Goal: Task Accomplishment & Management: Use online tool/utility

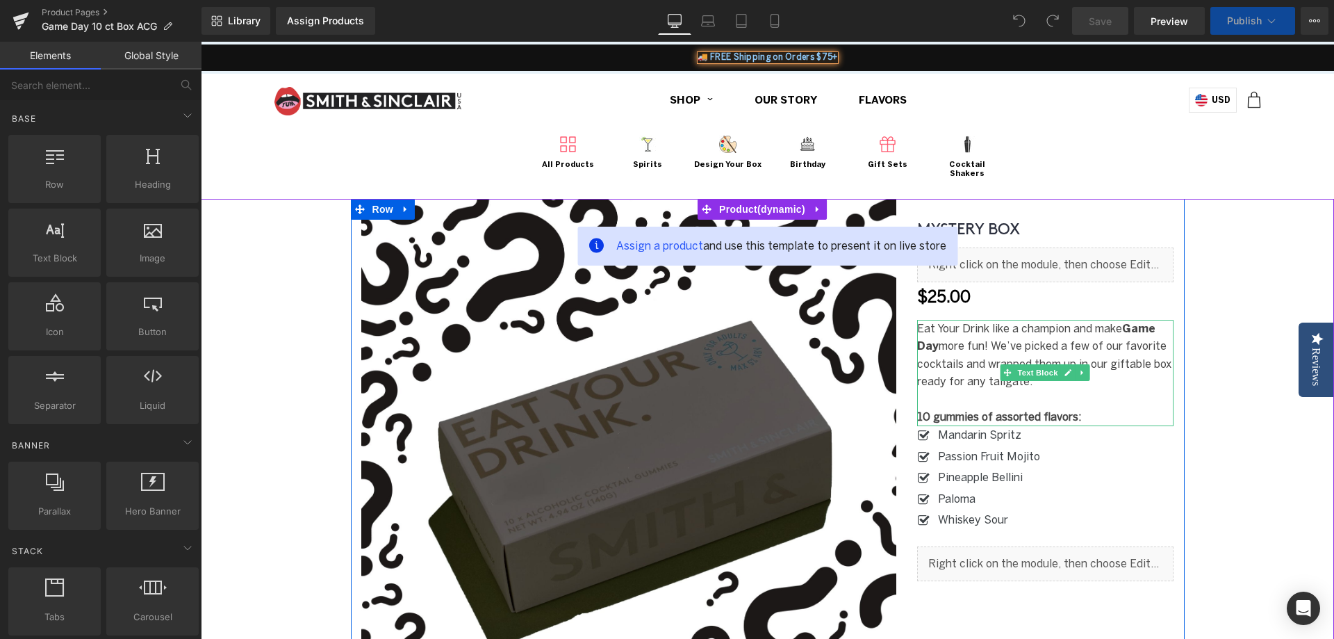
click at [972, 344] on p "Eat Your Drink like a champion and m ake Game Day more fun! We’ve picked a few …" at bounding box center [1045, 355] width 257 height 71
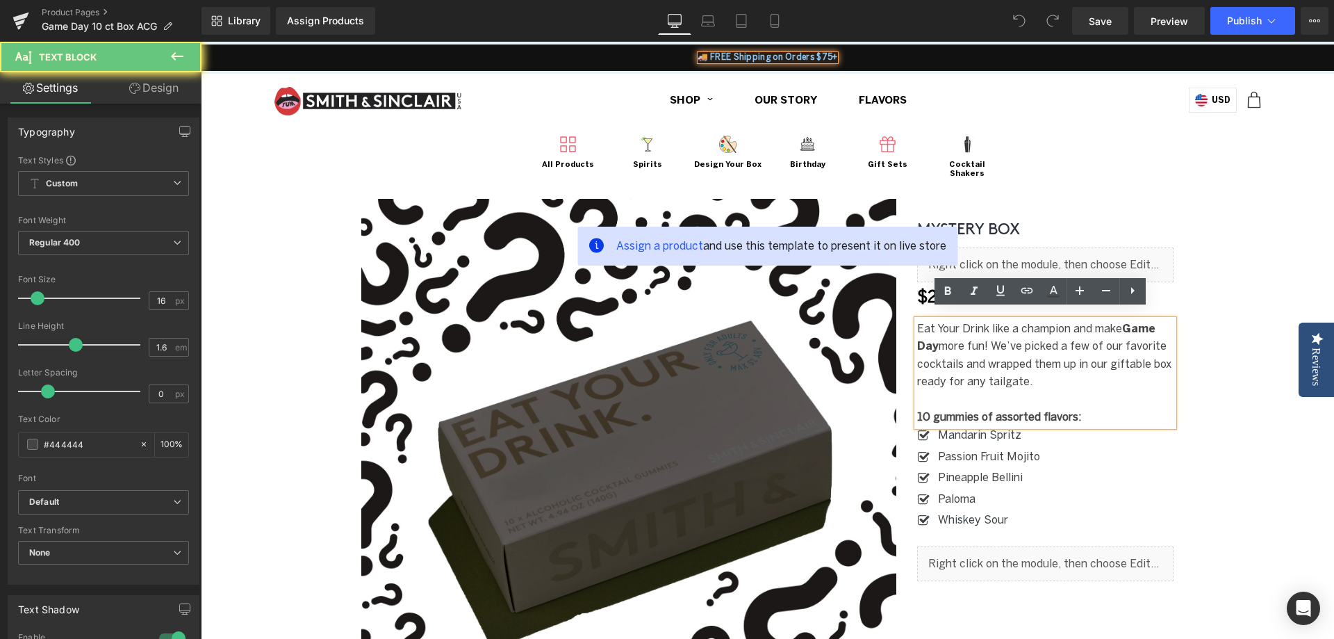
click at [958, 331] on p "Eat Your Drink like a champion and m ake Game Day more fun! We’ve picked a few …" at bounding box center [1045, 355] width 257 height 71
click at [917, 322] on span "Eat Your Drink like a champion and m" at bounding box center [1010, 328] width 187 height 13
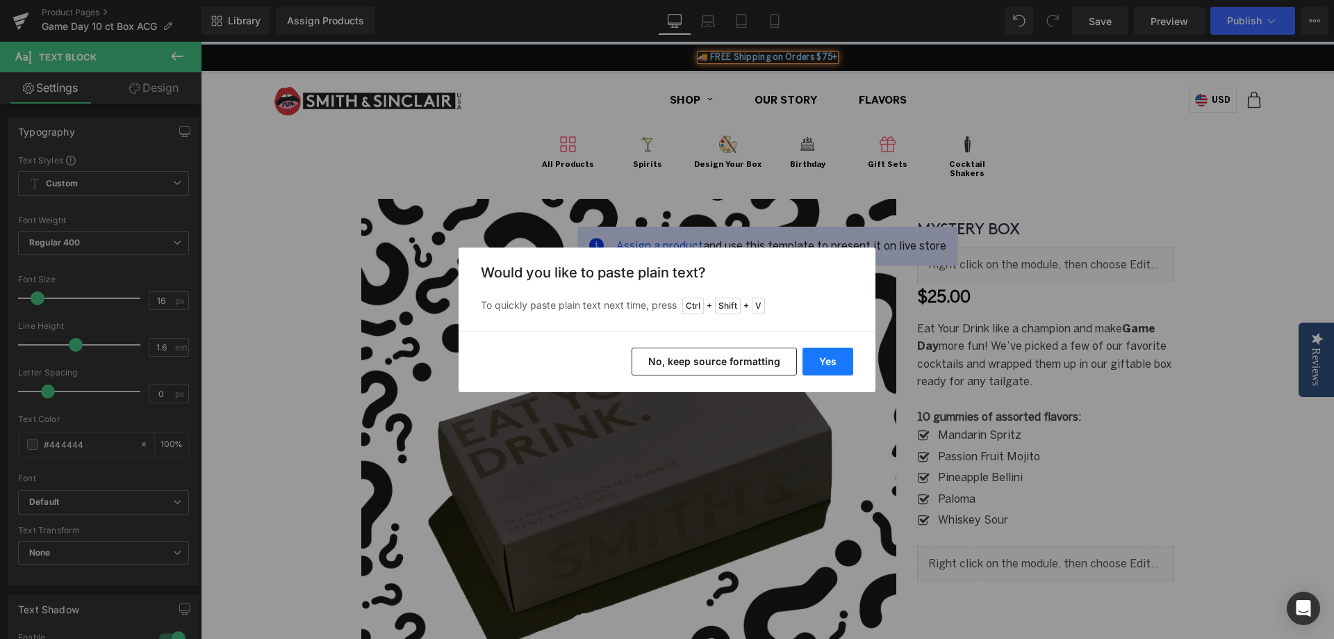
click at [844, 354] on button "Yes" at bounding box center [828, 361] width 51 height 28
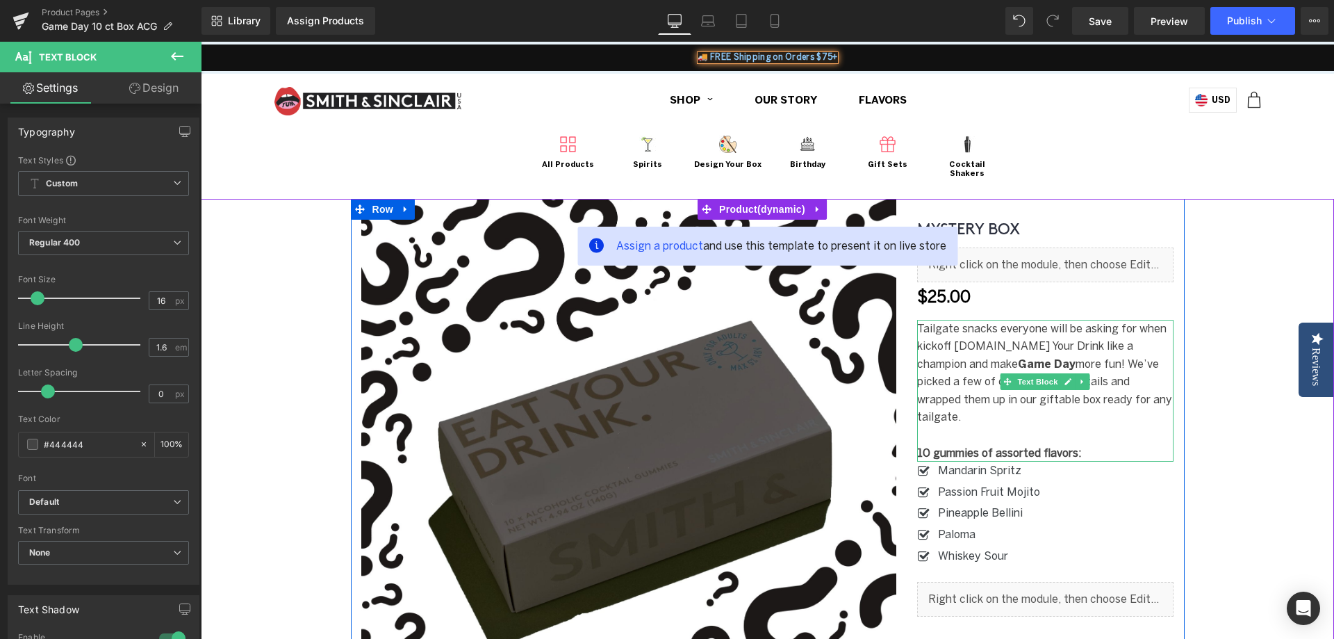
click at [982, 334] on span "Tailgate snacks everyone will be asking for when kickoff [DOMAIN_NAME] Your Dri…" at bounding box center [1041, 346] width 249 height 49
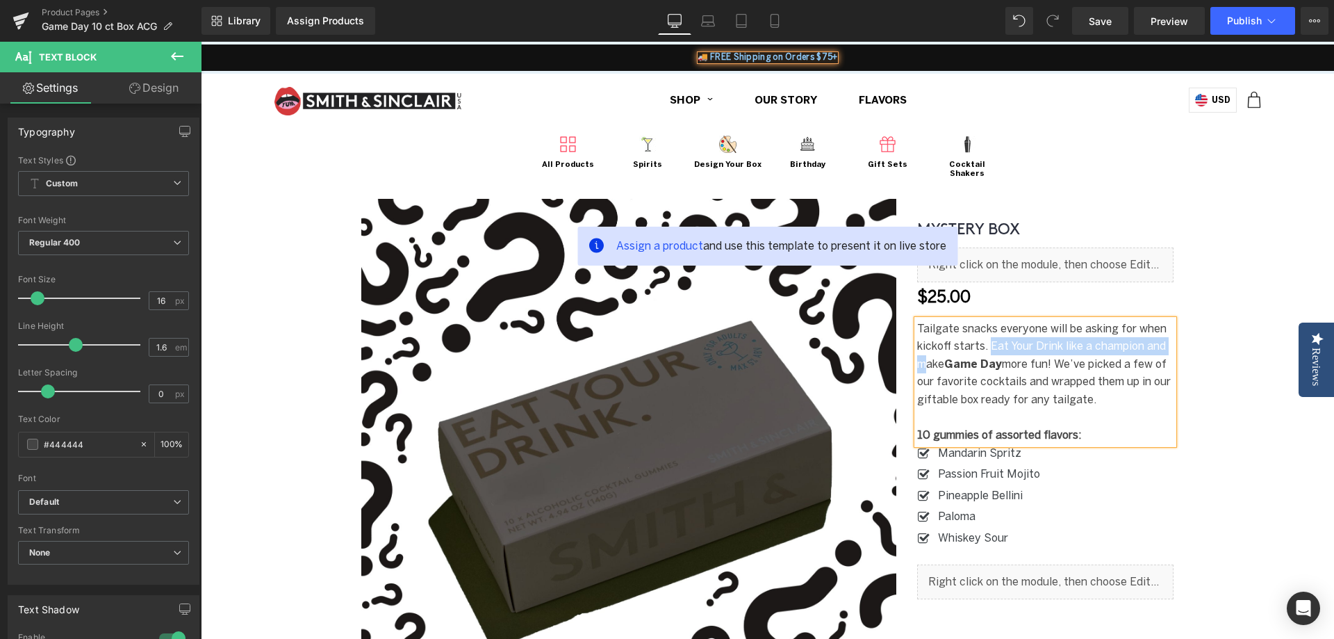
drag, startPoint x: 984, startPoint y: 336, endPoint x: 921, endPoint y: 356, distance: 66.4
click at [921, 356] on span "Tailgate snacks everyone will be asking for when kickoff starts. Eat Your Drink…" at bounding box center [1041, 346] width 249 height 49
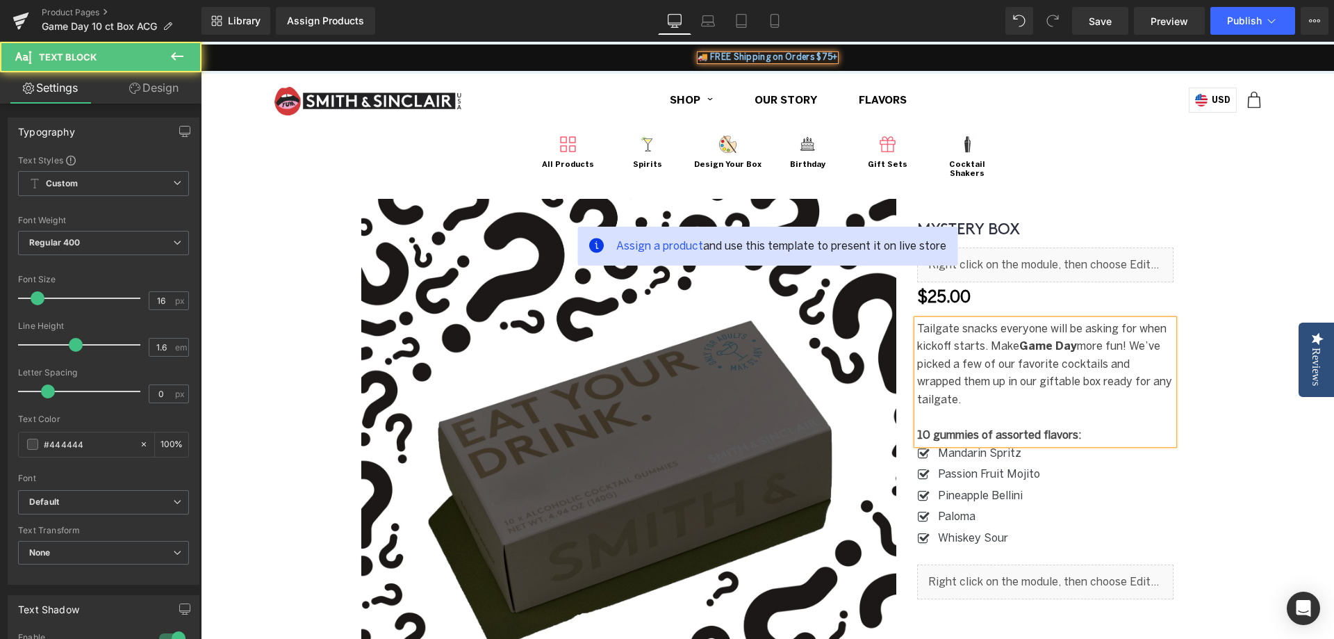
click at [968, 329] on p "Tailgate snacks everyone will be asking for when kickoff starts. M ake Game Day…" at bounding box center [1045, 364] width 257 height 89
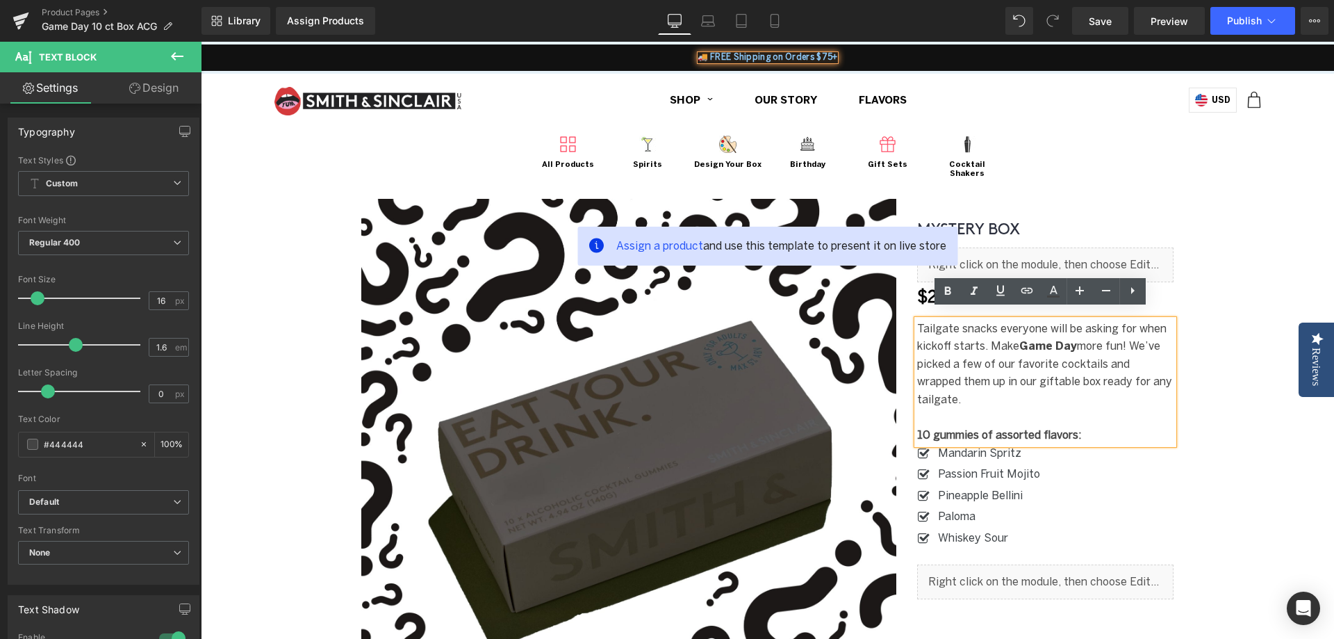
drag, startPoint x: 918, startPoint y: 317, endPoint x: 1167, endPoint y: 375, distance: 255.4
click at [1167, 375] on p "Tailgate snacks everyone will be asking for when kickoff starts. M ake Game Day…" at bounding box center [1045, 364] width 257 height 89
copy p "Tailgate snacks everyone will be asking for when kickoff starts. M ake Game Day…"
click at [1038, 376] on p "Tailgate snacks everyone will be asking for when kickoff starts. M ake Game Day…" at bounding box center [1045, 364] width 257 height 89
click at [1039, 339] on strong "Game Day" at bounding box center [1048, 345] width 58 height 13
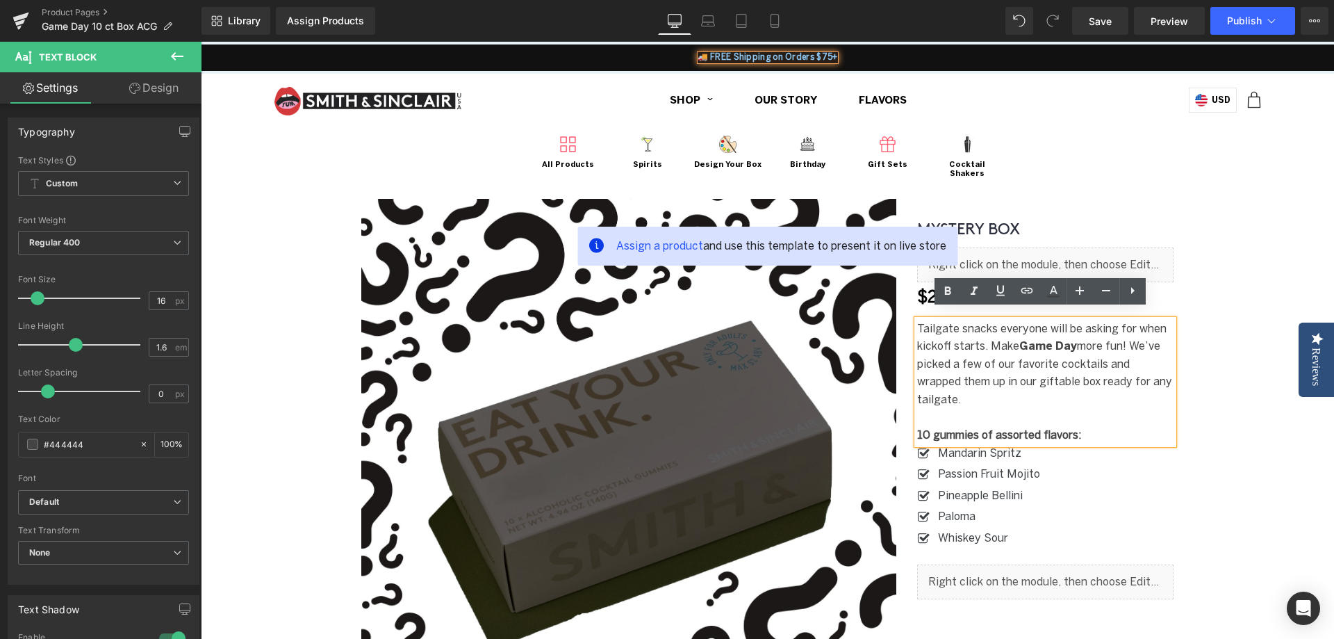
drag, startPoint x: 985, startPoint y: 338, endPoint x: 1162, endPoint y: 371, distance: 179.6
click at [1162, 371] on p "Tailgate snacks everyone will be asking for when kickoff starts. M ake Game Day…" at bounding box center [1045, 364] width 257 height 89
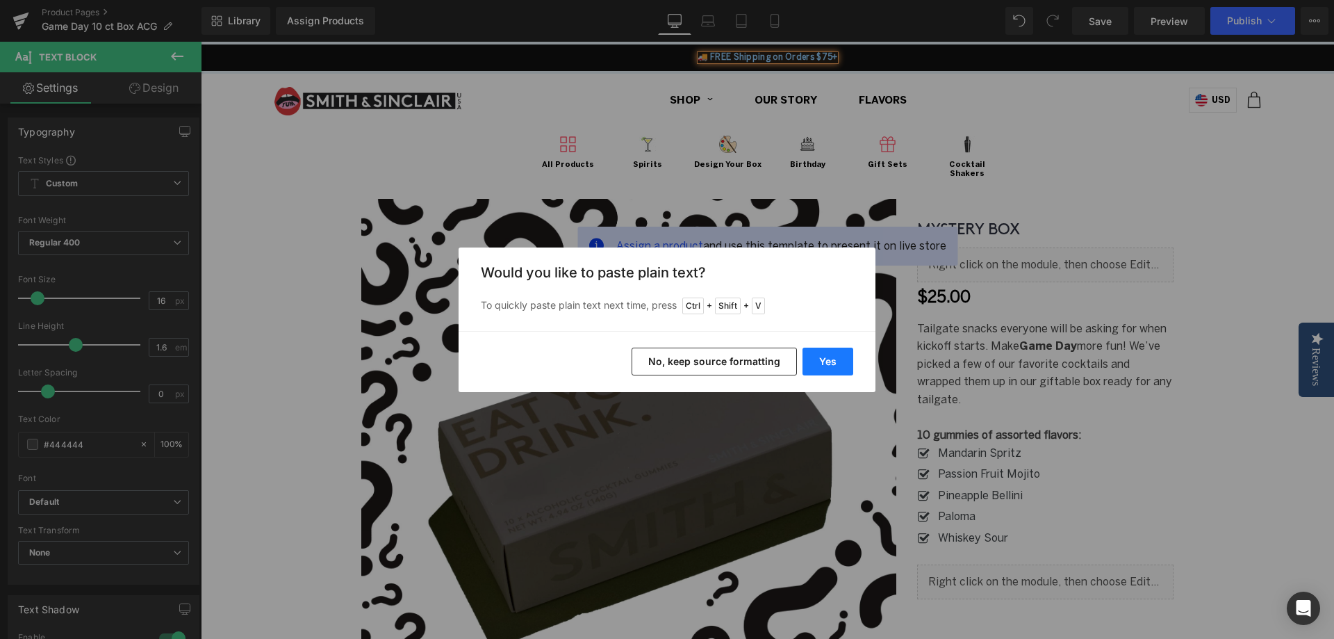
click at [826, 362] on button "Yes" at bounding box center [828, 361] width 51 height 28
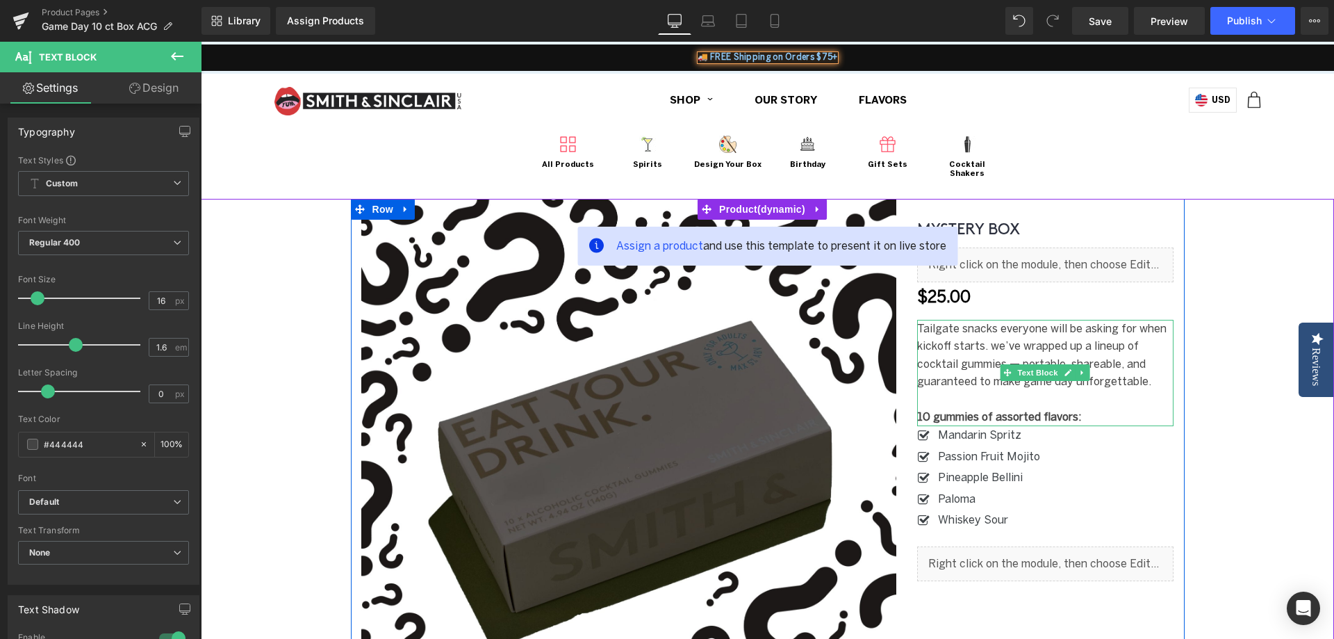
click at [997, 345] on p "Tailgate snacks everyone will be asking for when kickoff starts. we’ve wrapped …" at bounding box center [1045, 355] width 257 height 71
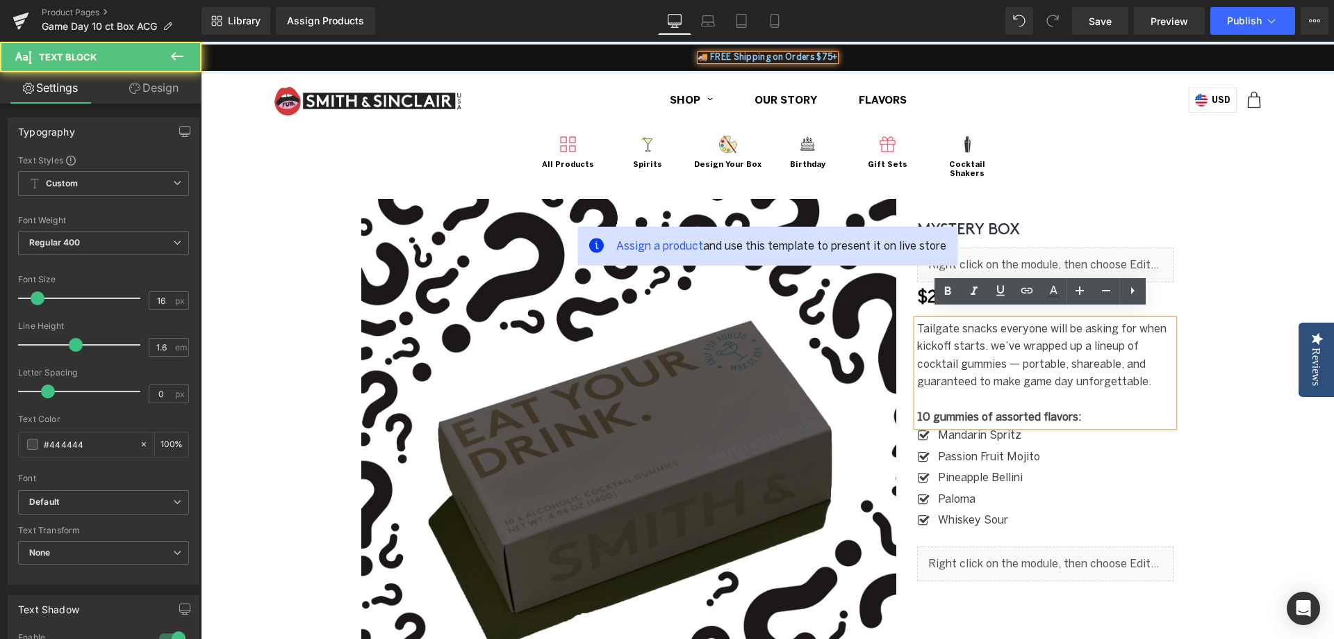
click at [988, 336] on span "Tailgate snacks everyone will be asking for when kickoff starts. we’ve wrapped …" at bounding box center [1041, 355] width 249 height 67
click at [1012, 361] on p "Tailgate snacks everyone will be asking for when kickoff starts. We’ve wrapped …" at bounding box center [1045, 355] width 257 height 71
click at [1017, 349] on span "Tailgate snacks everyone will be asking for when kickoff starts. We’ve wrapped …" at bounding box center [1041, 355] width 249 height 67
click at [1021, 375] on span "Tailgate snacks everyone will be asking for when kickoff starts. We’ve wrapped …" at bounding box center [1041, 355] width 249 height 67
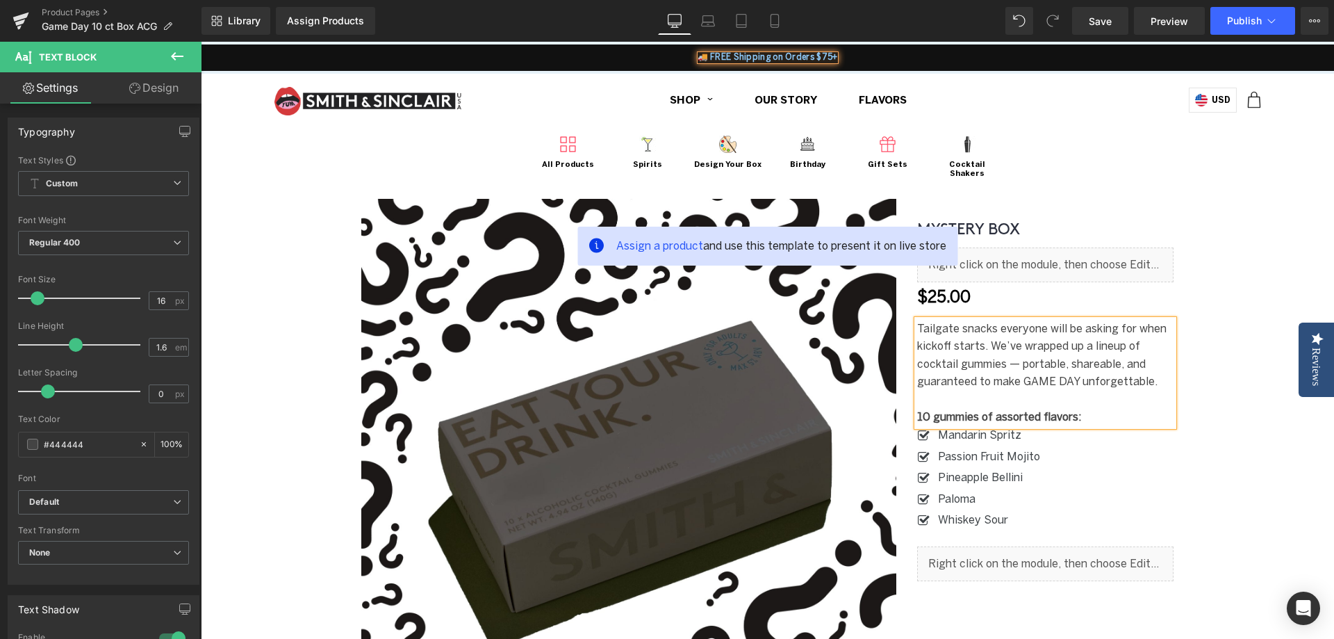
click at [1084, 378] on span "Tailgate snacks everyone will be asking for when kickoff starts. We’ve wrapped …" at bounding box center [1041, 355] width 249 height 67
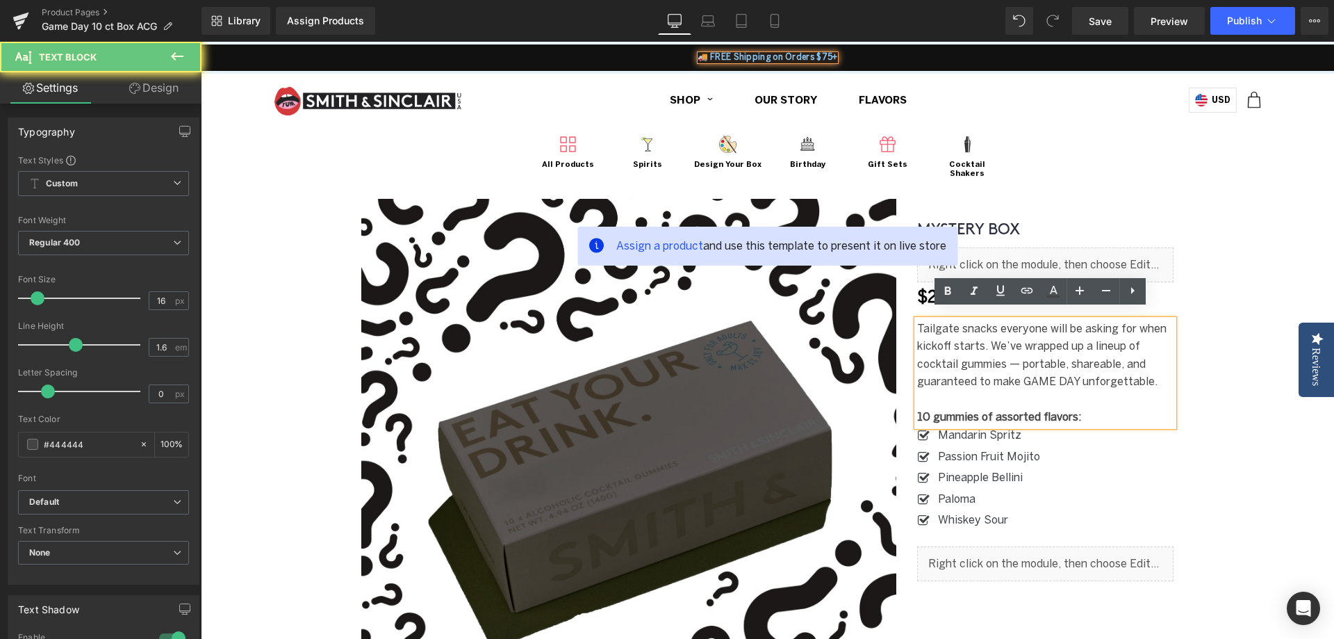
click at [1095, 393] on p at bounding box center [1045, 400] width 257 height 18
drag, startPoint x: 1017, startPoint y: 372, endPoint x: 1073, endPoint y: 370, distance: 56.3
click at [1073, 370] on span "Tailgate snacks everyone will be asking for when kickoff starts. We’ve wrapped …" at bounding box center [1041, 355] width 249 height 67
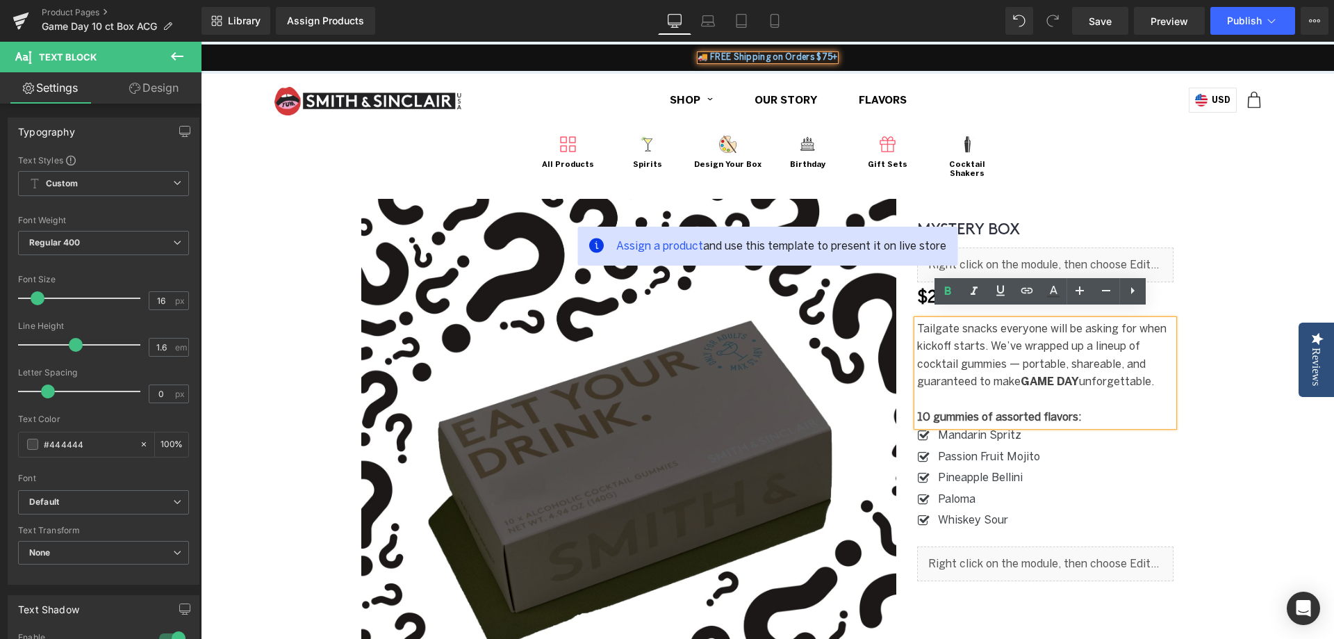
click at [1080, 391] on p at bounding box center [1045, 400] width 257 height 18
click at [1099, 29] on link "Save" at bounding box center [1100, 21] width 56 height 28
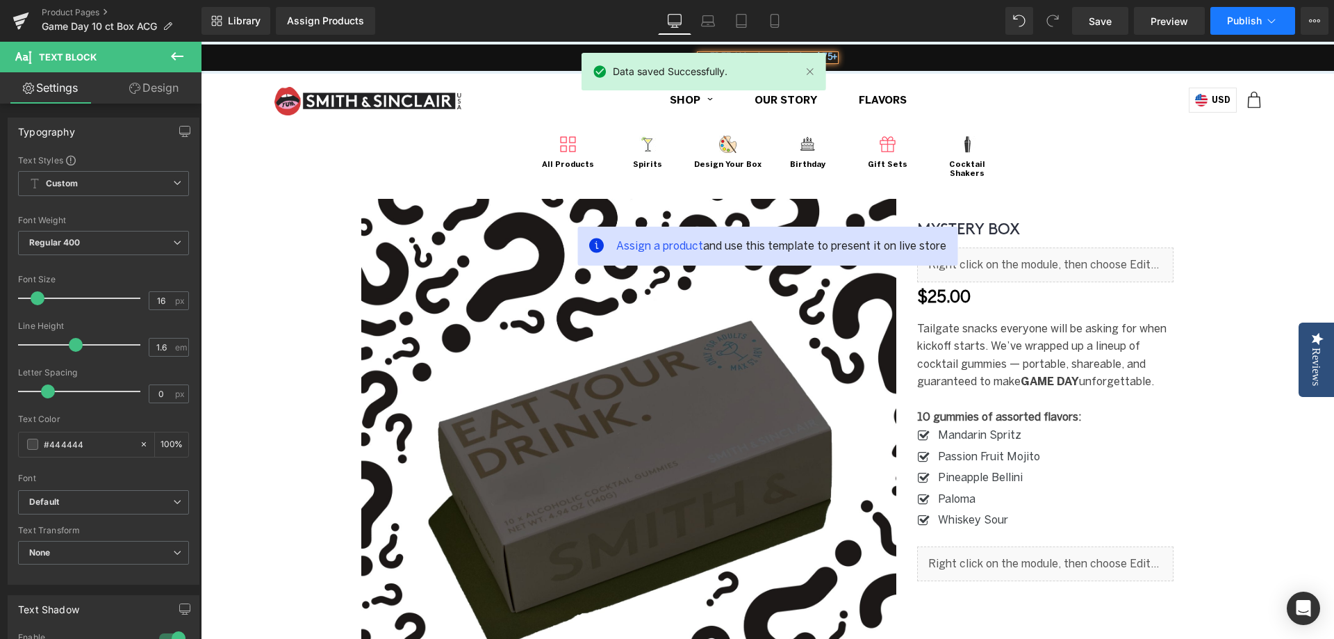
click at [1242, 19] on span "Publish" at bounding box center [1244, 20] width 35 height 11
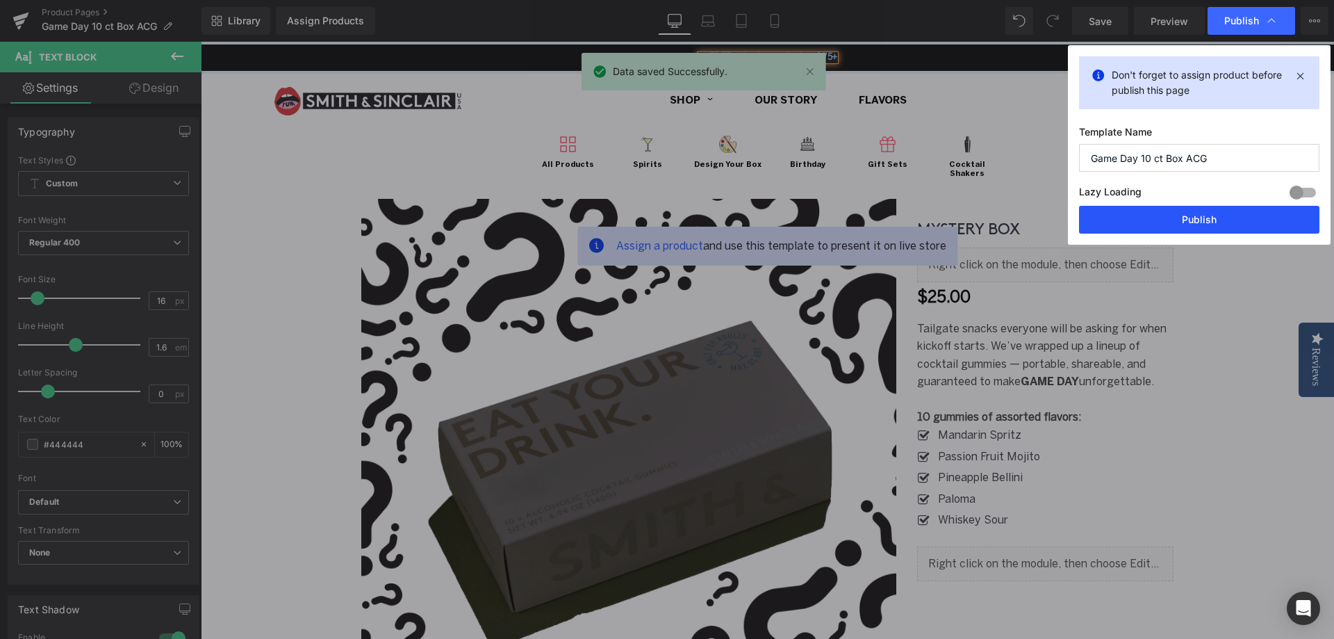
click at [1183, 212] on button "Publish" at bounding box center [1199, 220] width 240 height 28
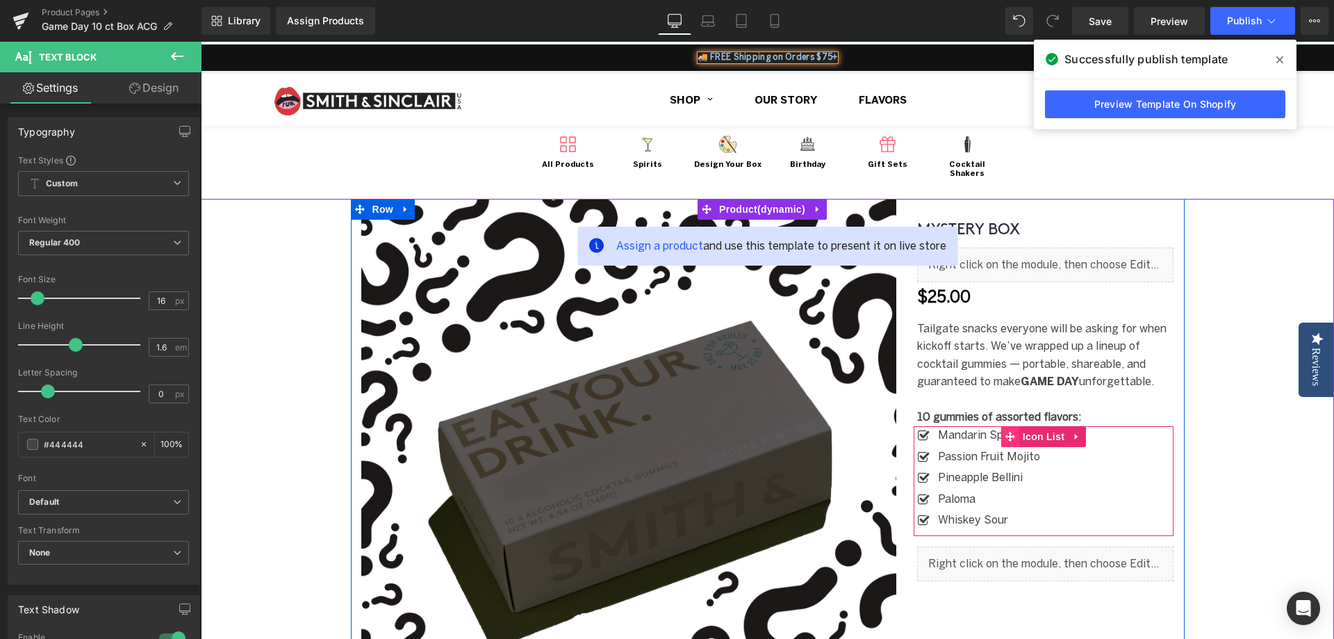
scroll to position [139, 0]
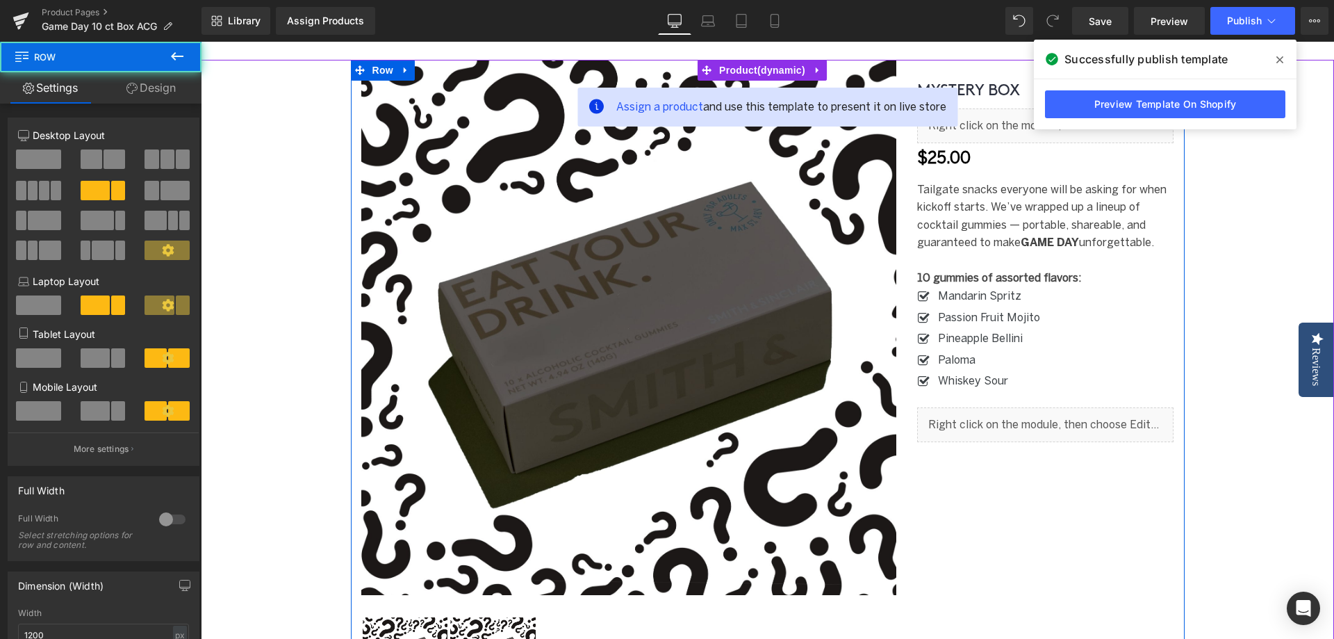
click at [1022, 511] on div "(P) Image ‹ › (P) Image List MYSTERY BOX (P) Title Liquid $0 $25.00 (P) Price" at bounding box center [768, 385] width 834 height 650
click at [1029, 409] on span "Liquid" at bounding box center [1038, 419] width 38 height 21
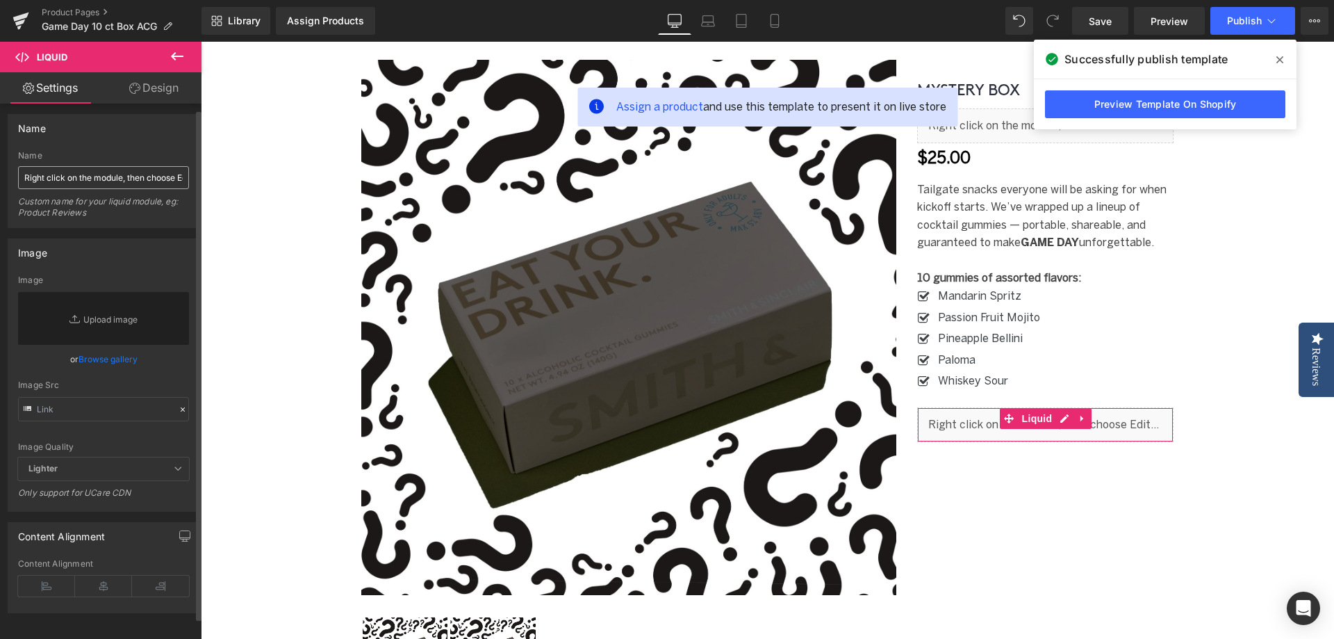
scroll to position [0, 0]
click at [146, 98] on link "Design" at bounding box center [154, 87] width 101 height 31
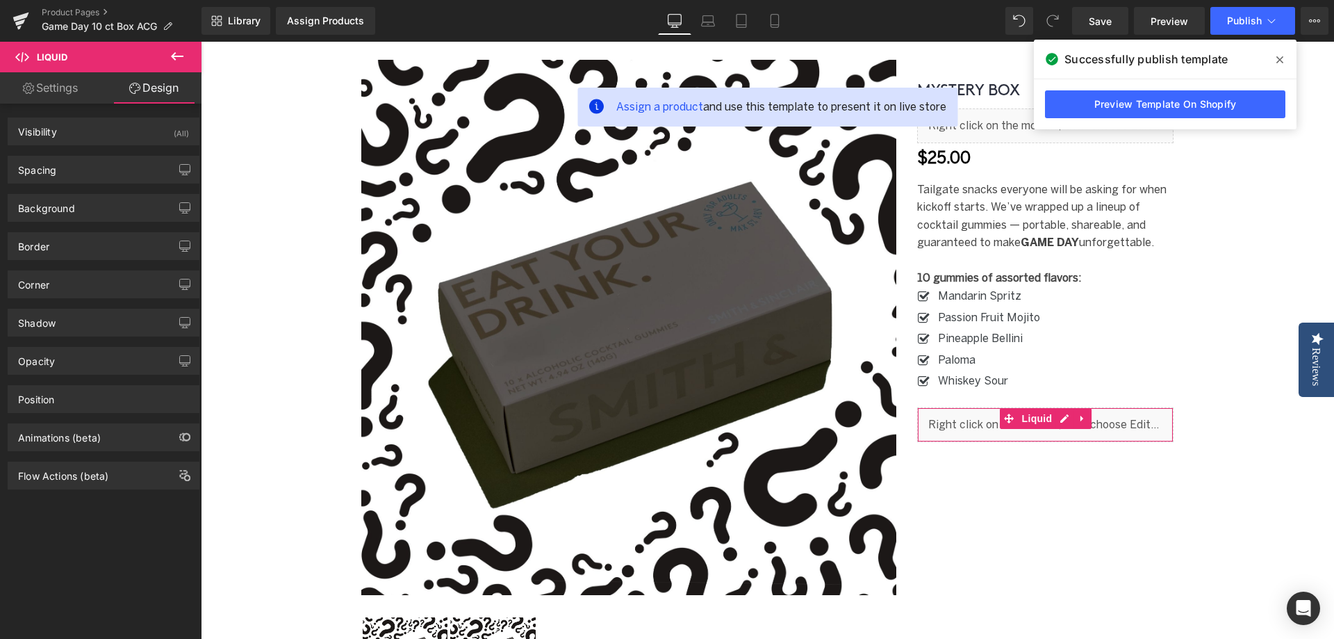
click at [54, 95] on link "Settings" at bounding box center [50, 87] width 101 height 31
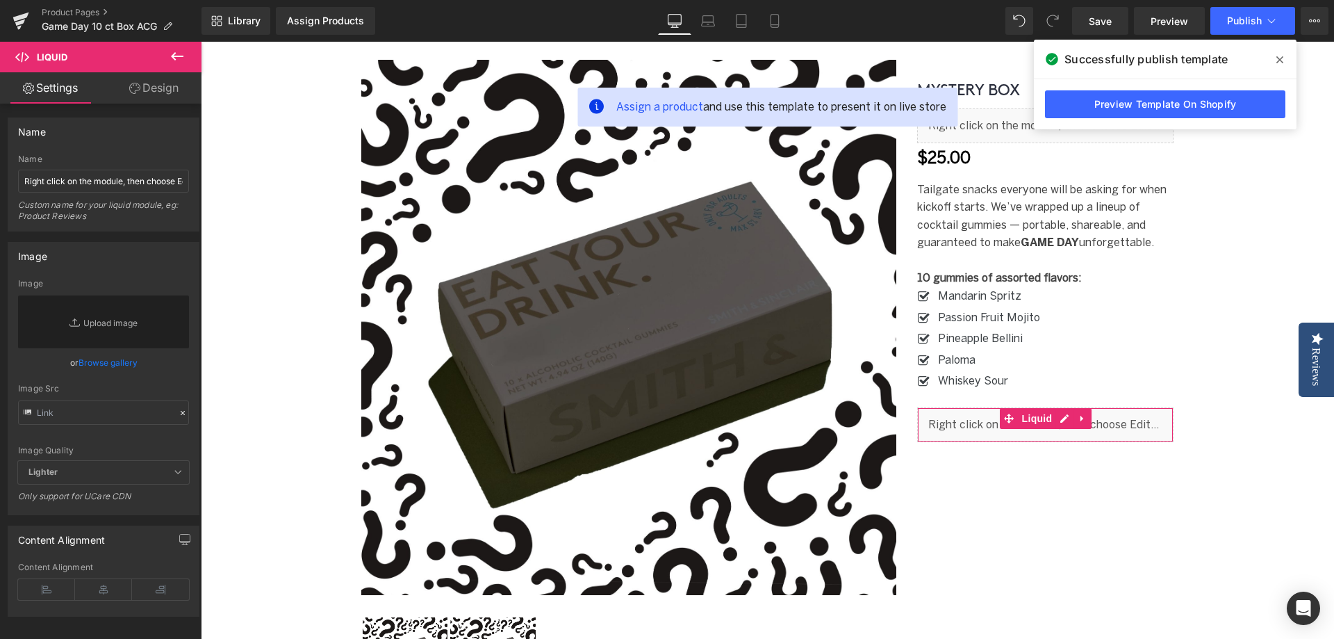
click at [131, 90] on icon at bounding box center [134, 88] width 11 height 11
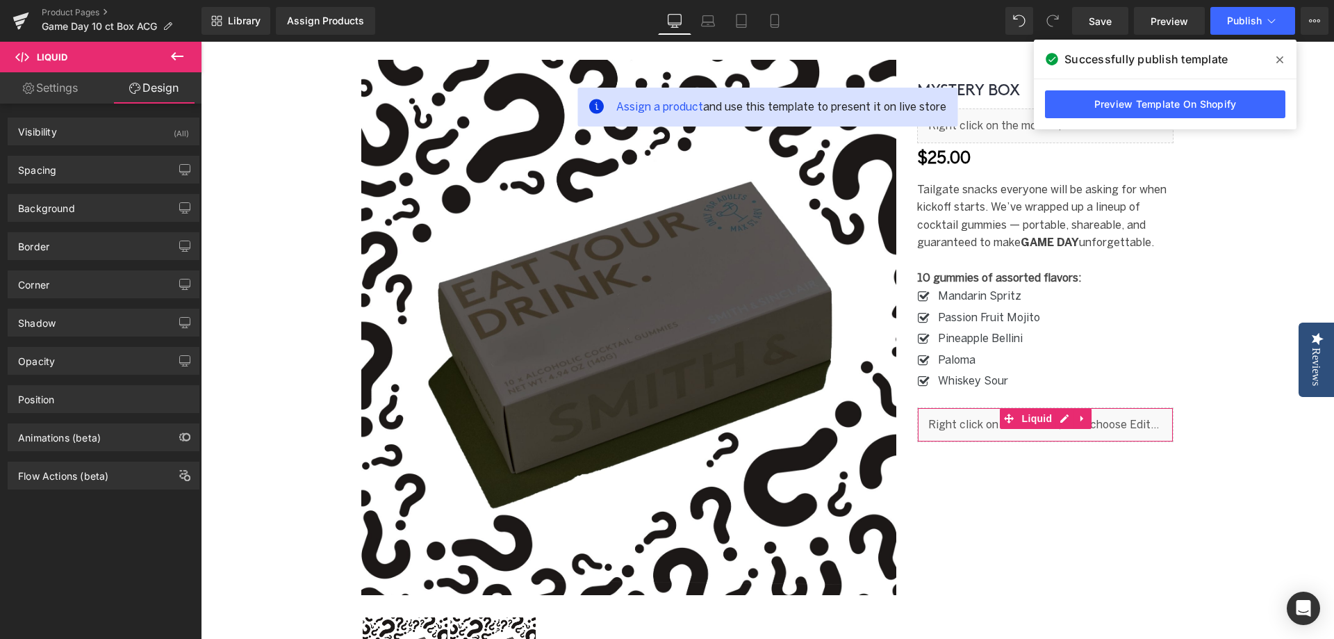
click at [60, 94] on link "Settings" at bounding box center [50, 87] width 101 height 31
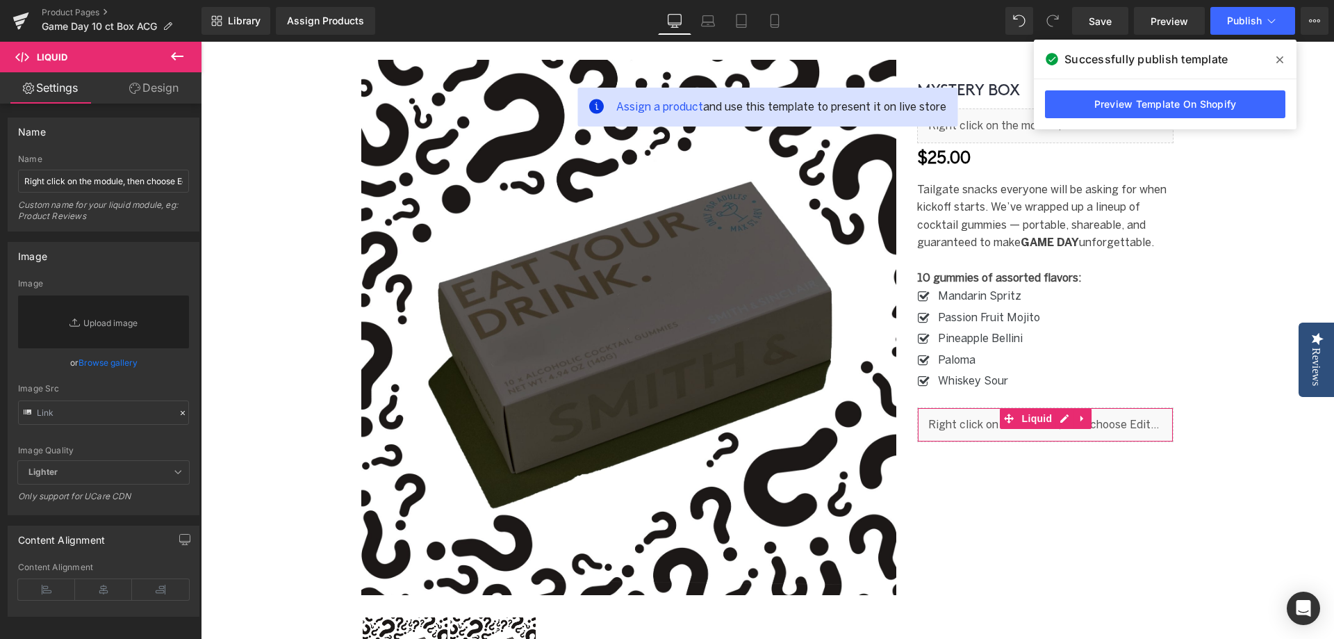
click at [145, 94] on link "Design" at bounding box center [154, 87] width 101 height 31
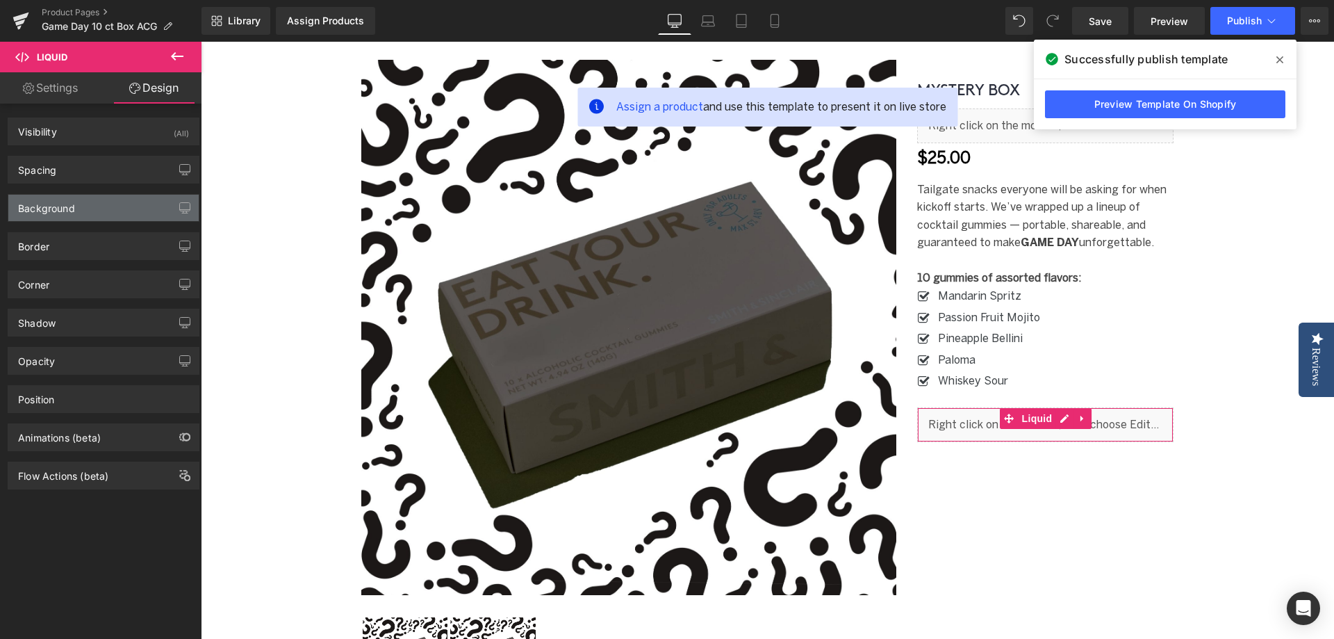
click at [57, 215] on div "Background" at bounding box center [103, 208] width 190 height 26
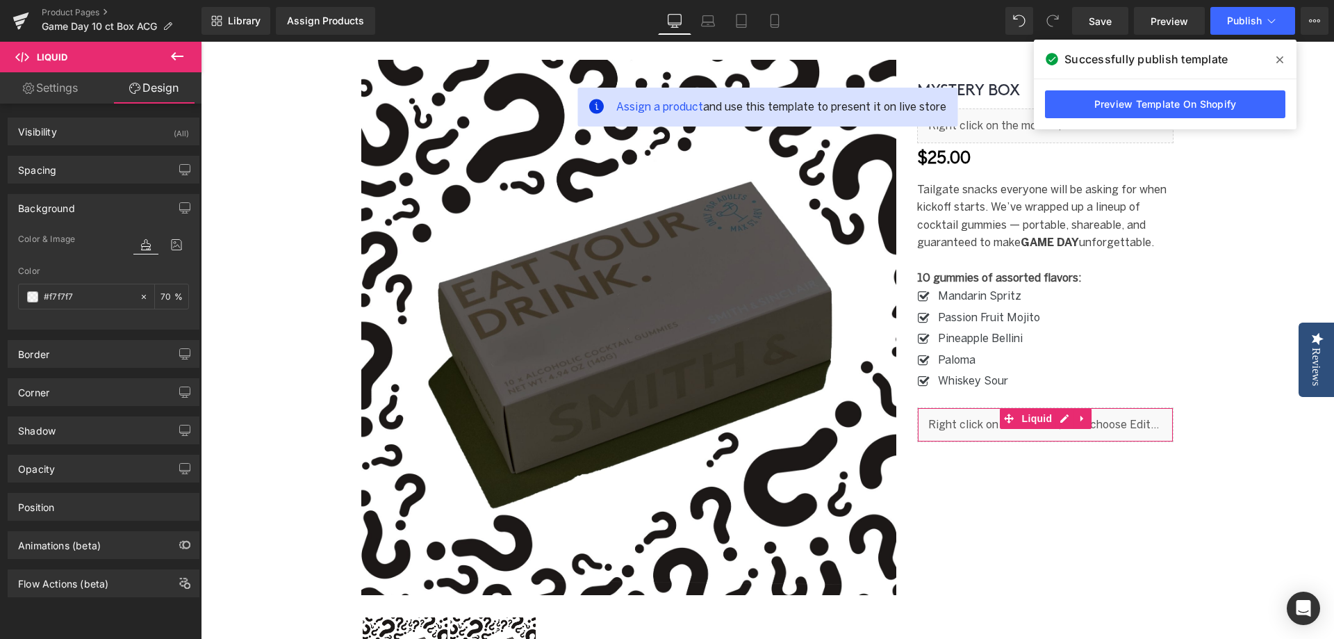
click at [57, 215] on div "Background" at bounding box center [103, 208] width 190 height 26
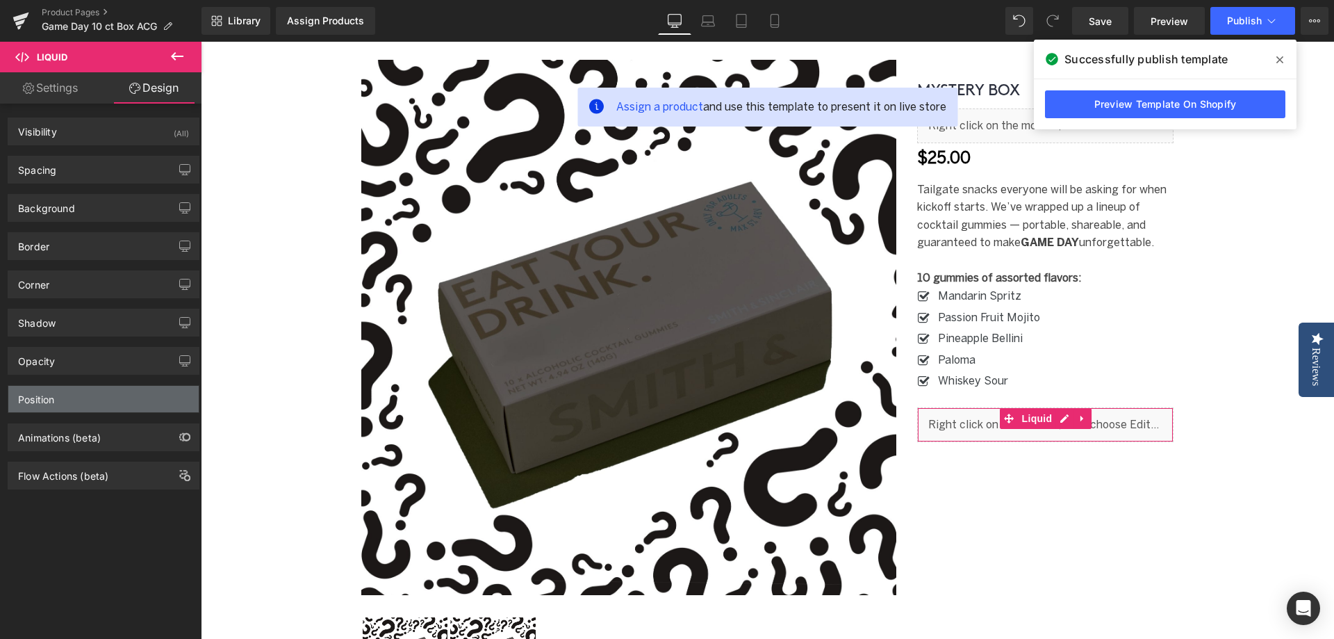
click at [49, 395] on div "Position" at bounding box center [36, 395] width 36 height 19
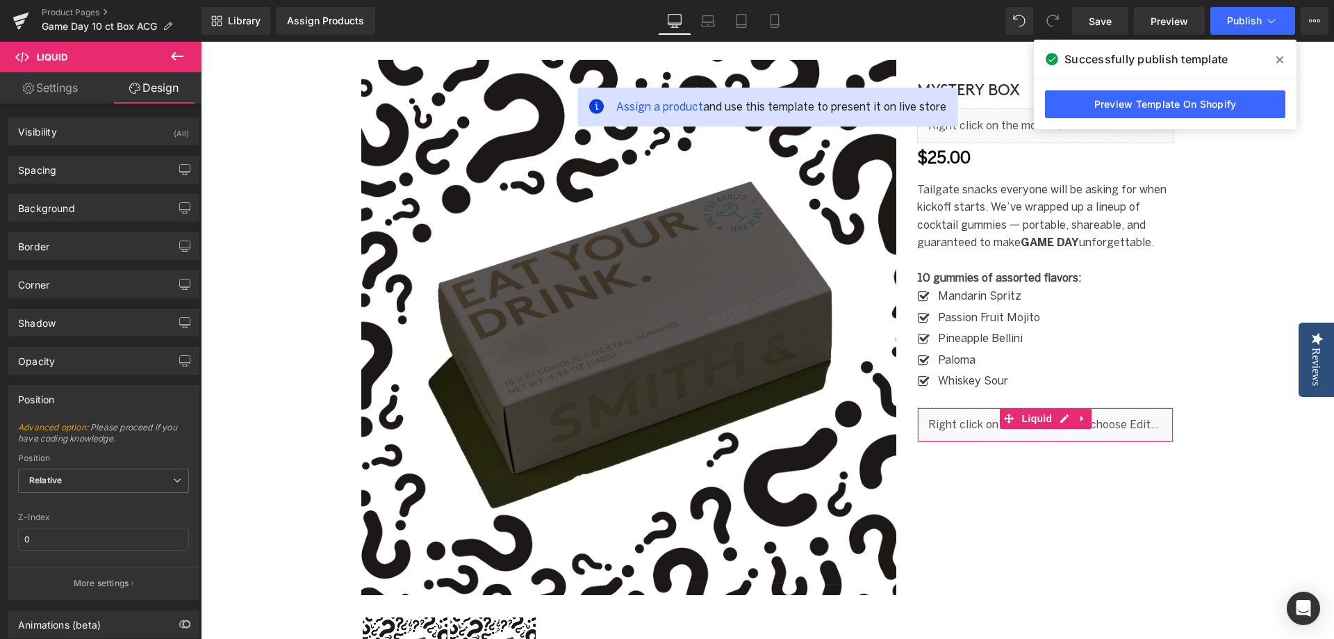
click at [49, 395] on div "Position" at bounding box center [36, 395] width 36 height 19
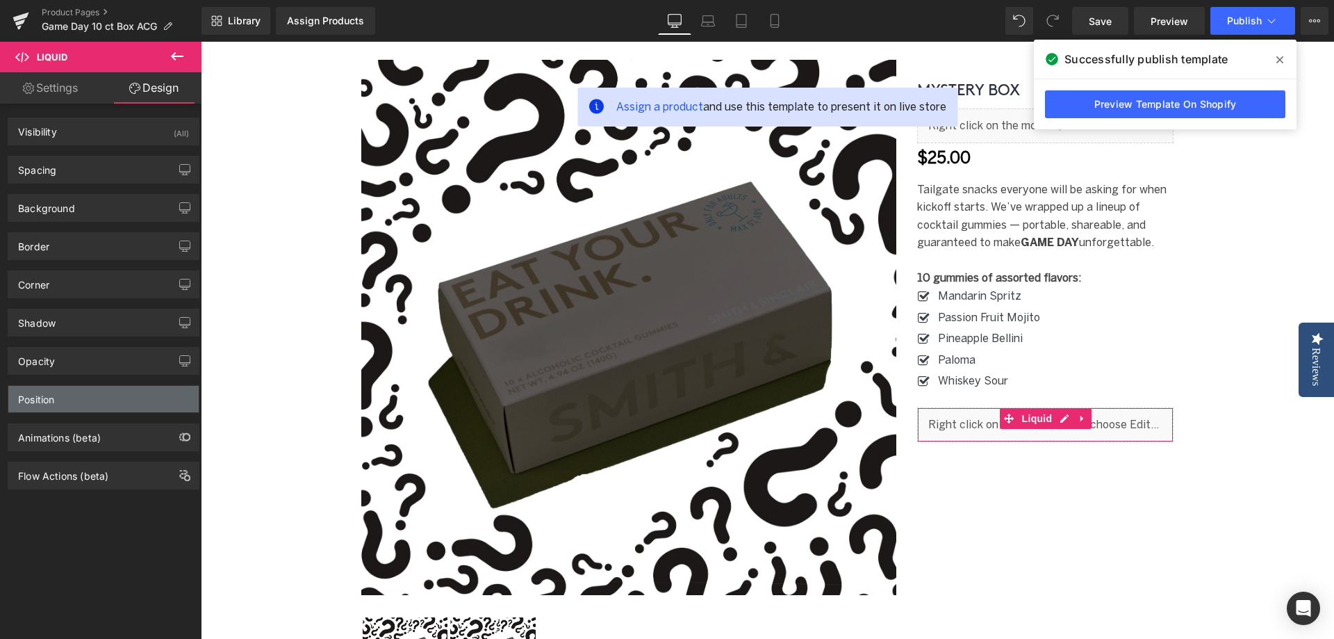
click at [49, 395] on div "Position" at bounding box center [36, 395] width 36 height 19
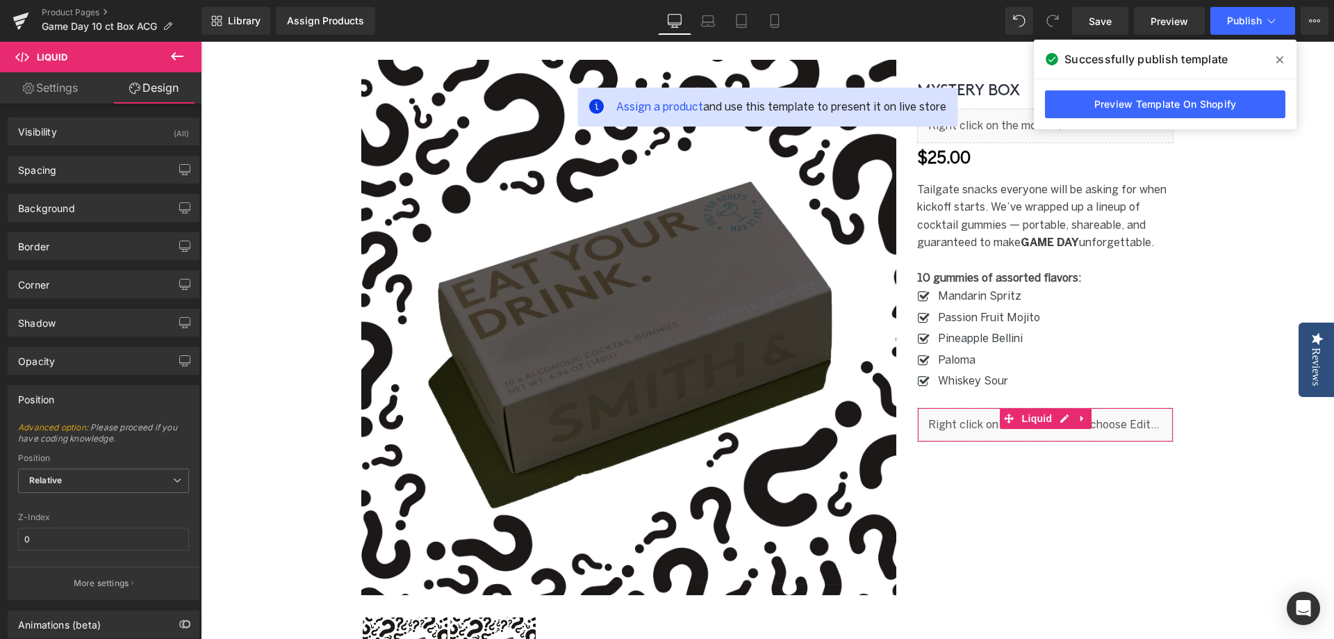
click at [49, 395] on div "Position" at bounding box center [36, 395] width 36 height 19
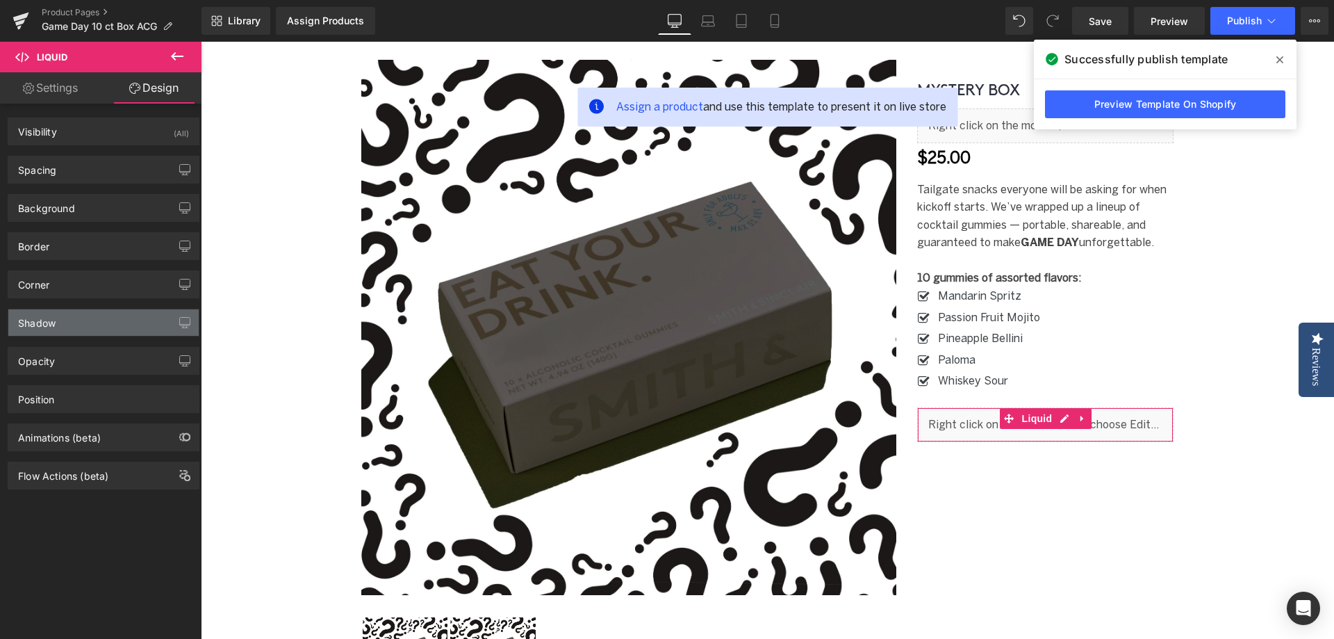
click at [61, 325] on div "Shadow" at bounding box center [103, 322] width 190 height 26
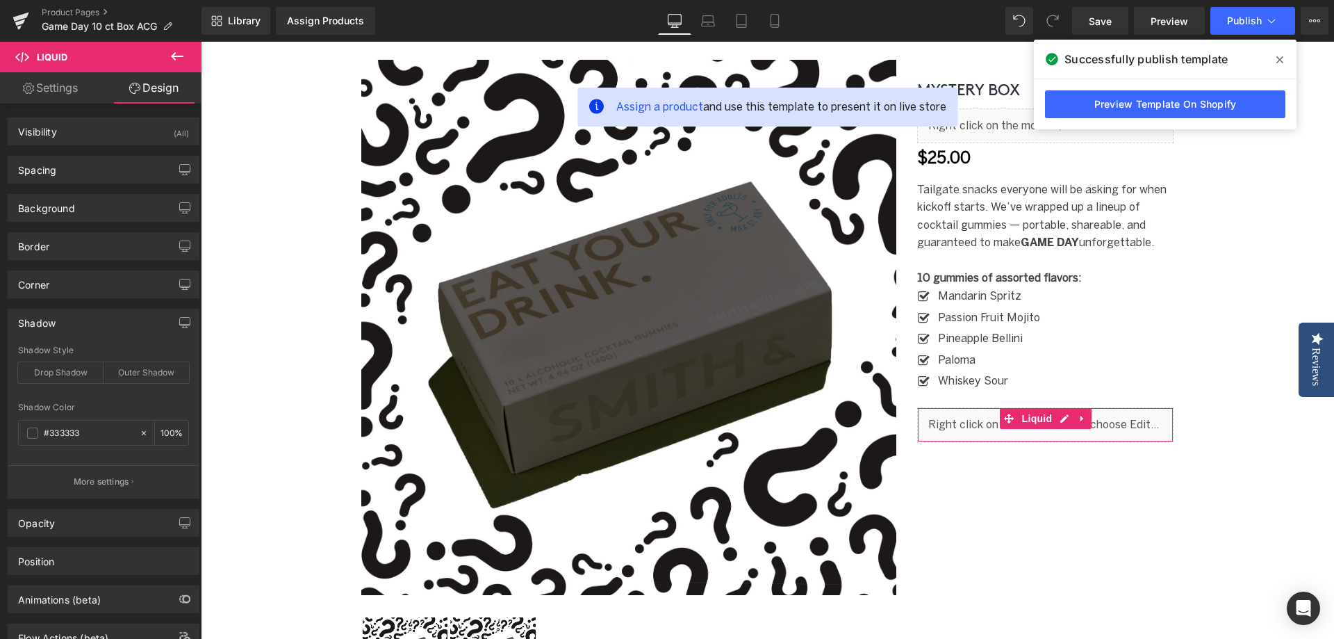
click at [61, 325] on div "Shadow" at bounding box center [103, 322] width 190 height 26
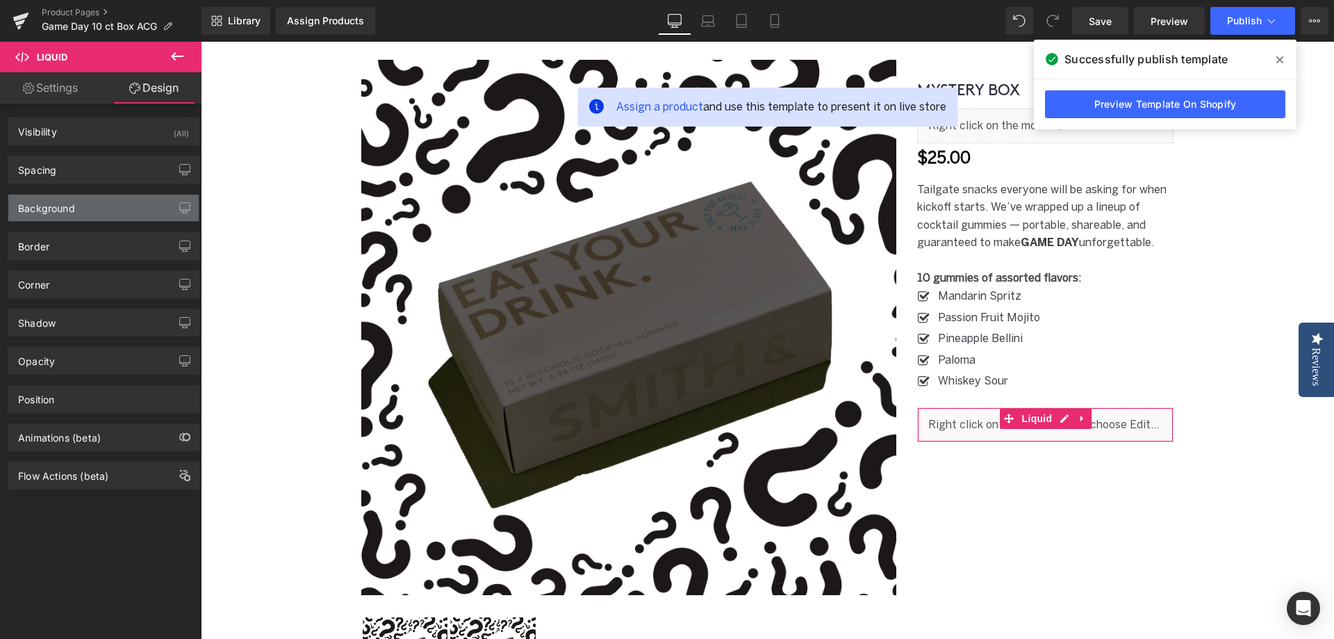
click at [70, 213] on div "Background" at bounding box center [46, 204] width 57 height 19
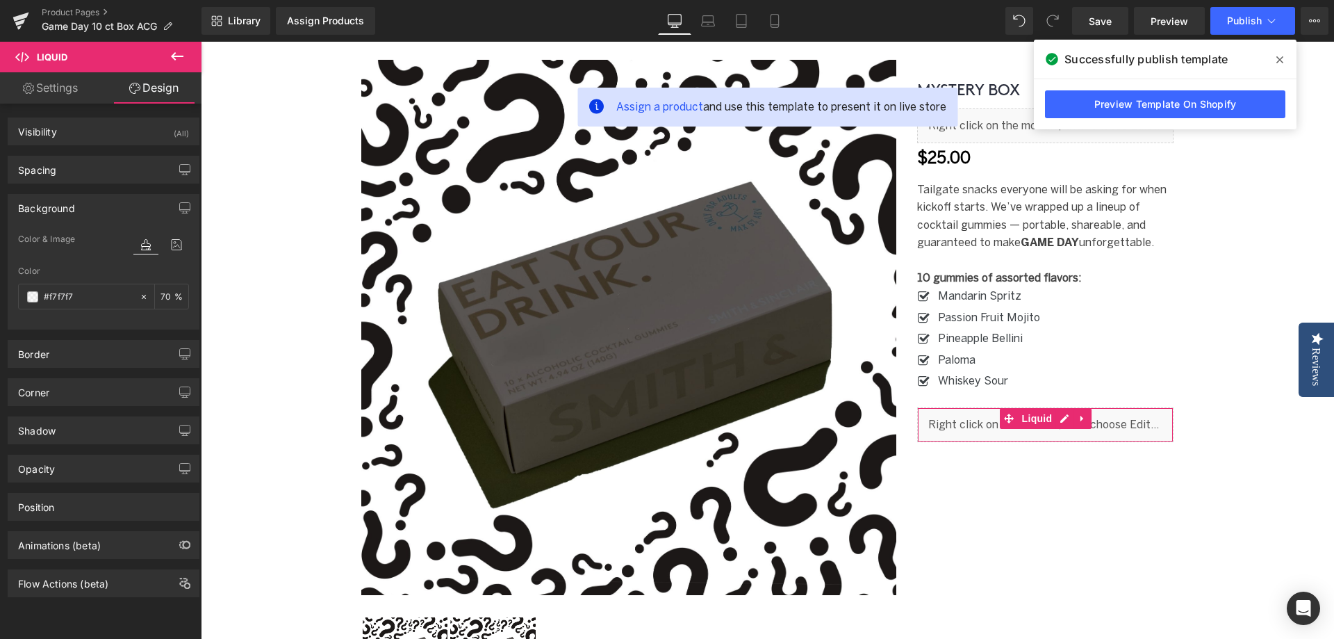
click at [70, 213] on div "Background" at bounding box center [46, 204] width 57 height 19
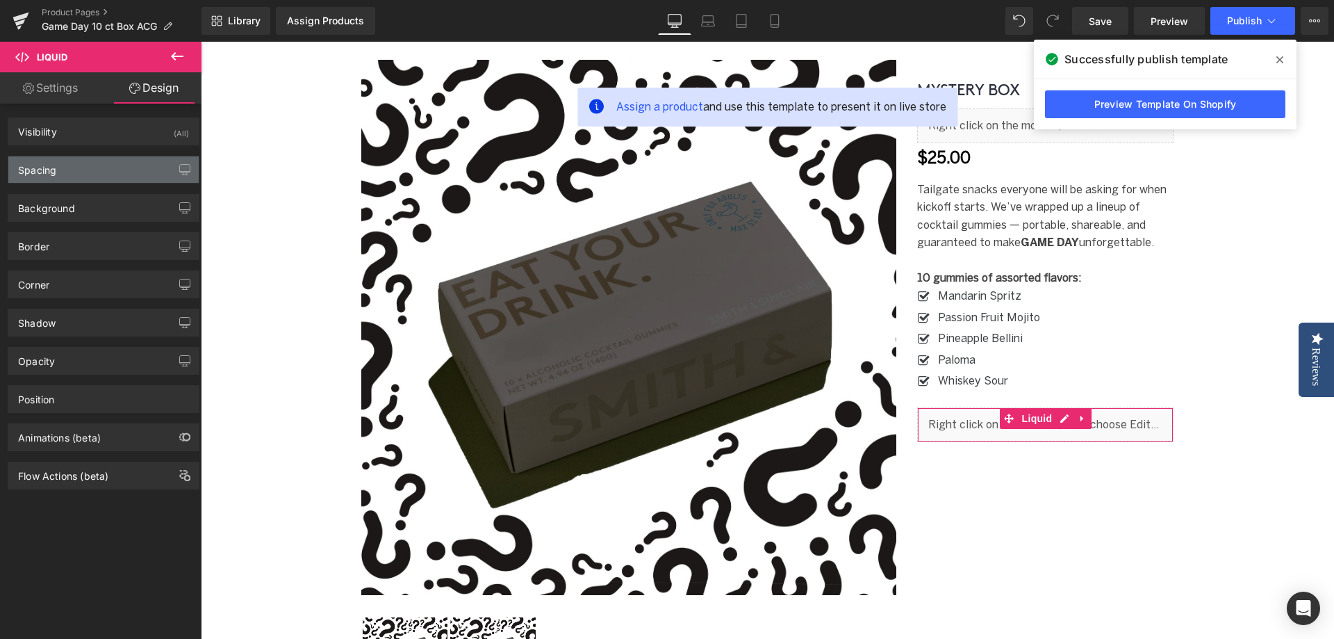
click at [68, 166] on div "Spacing" at bounding box center [103, 169] width 190 height 26
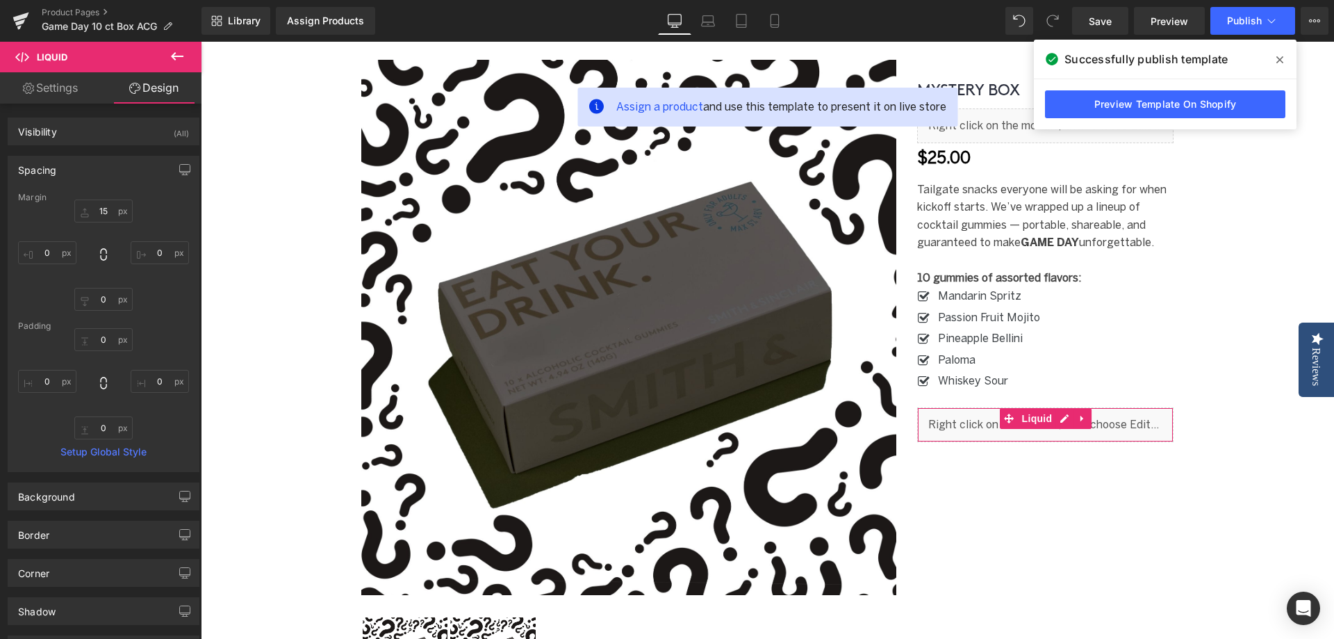
click at [68, 166] on div "Spacing" at bounding box center [103, 169] width 190 height 26
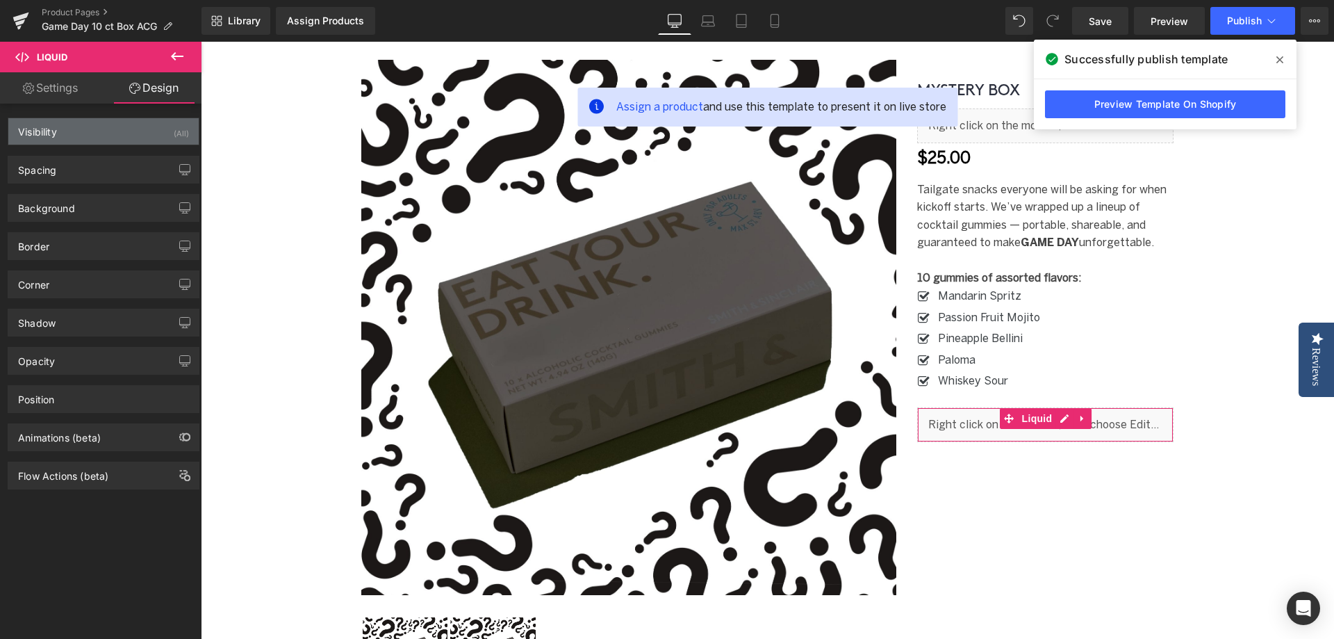
click at [74, 132] on div "Visibility (All)" at bounding box center [103, 131] width 190 height 26
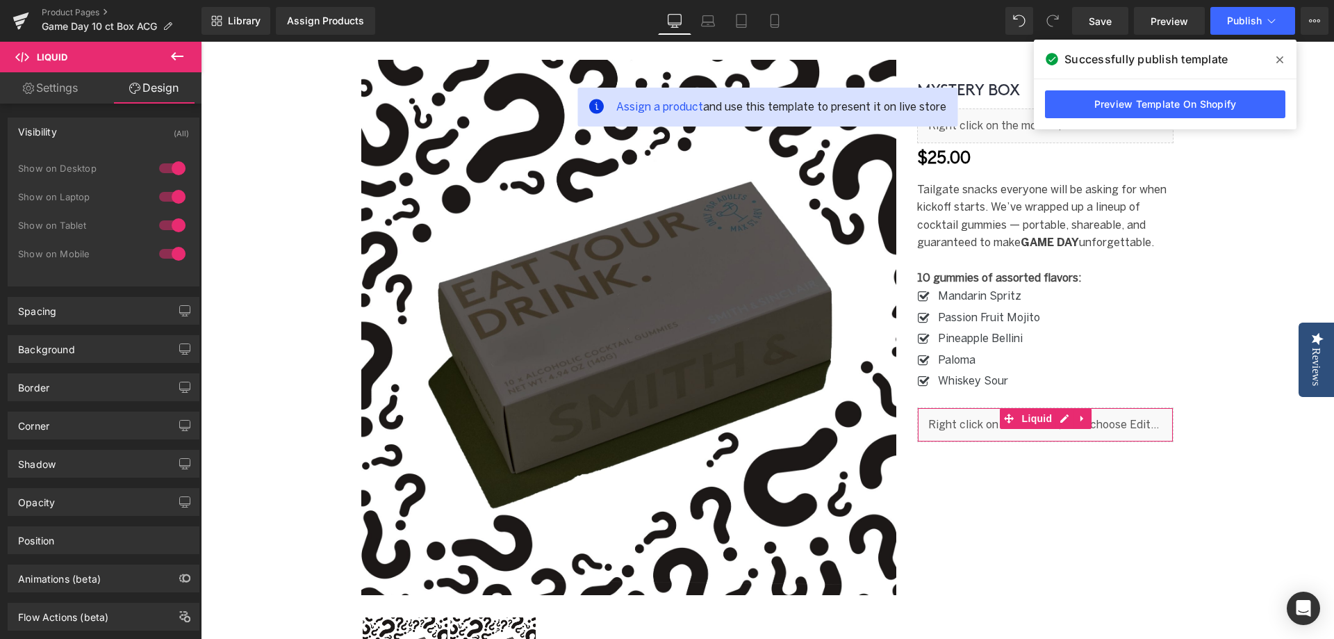
click at [74, 132] on div "Visibility (All)" at bounding box center [103, 131] width 190 height 26
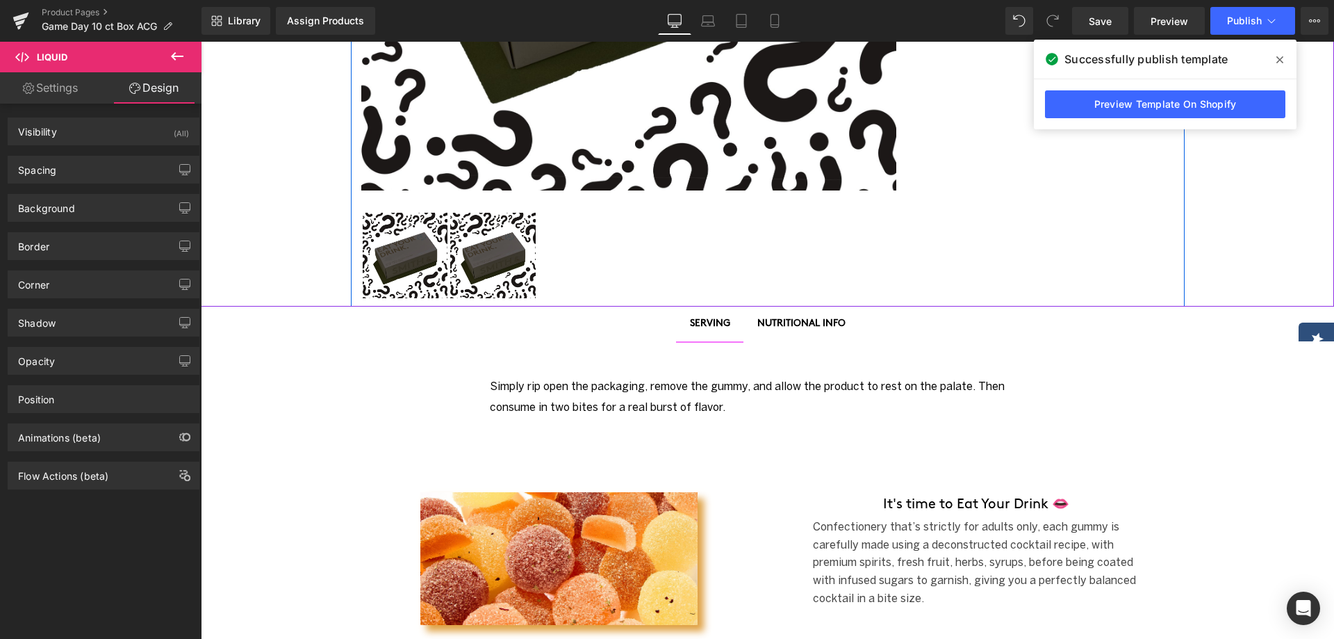
scroll to position [695, 0]
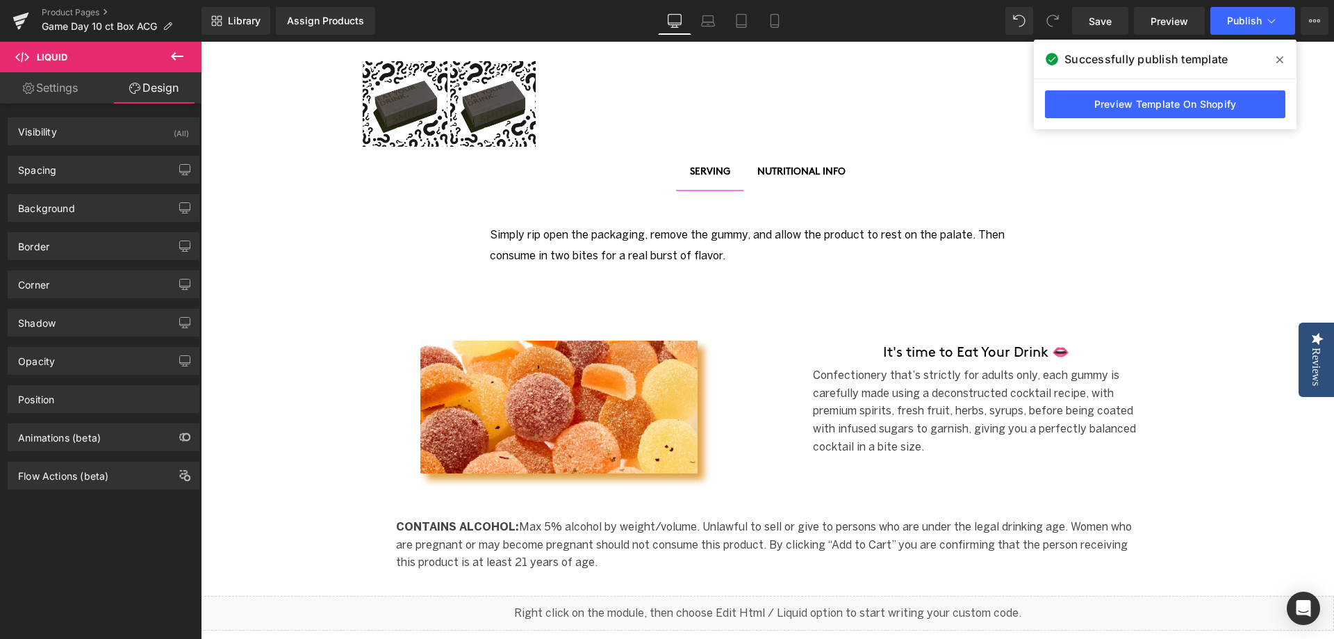
click at [1283, 64] on span at bounding box center [1280, 60] width 22 height 22
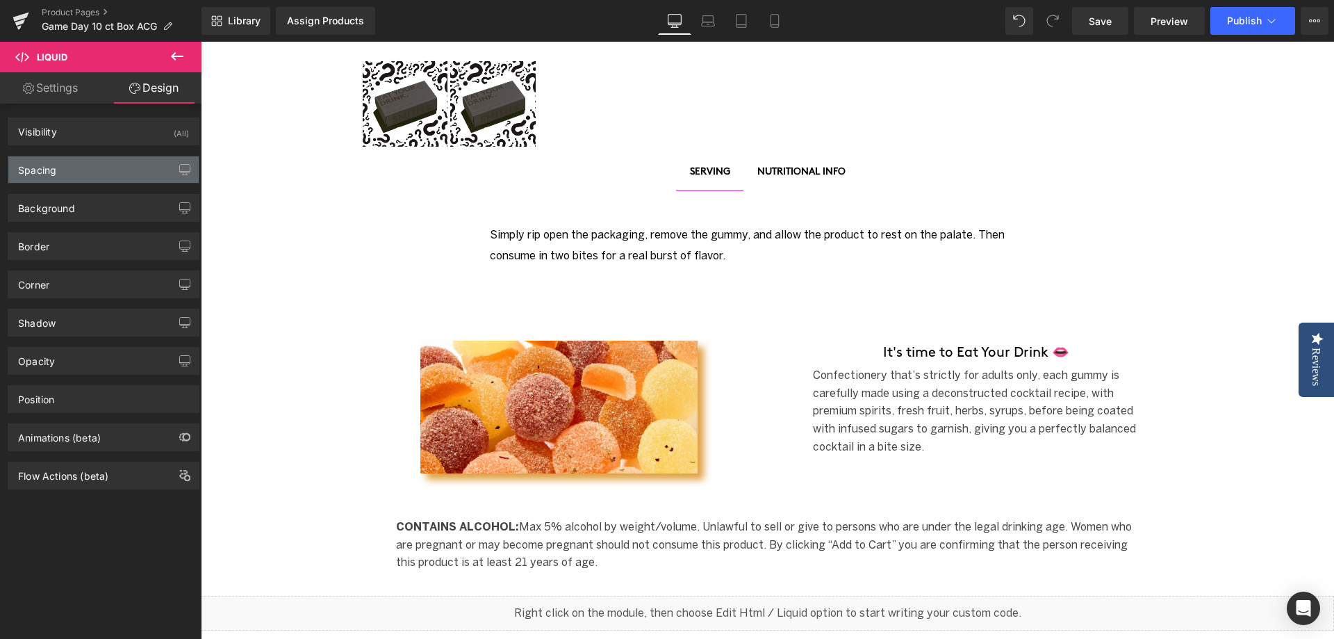
click at [110, 169] on div "Spacing" at bounding box center [103, 169] width 190 height 26
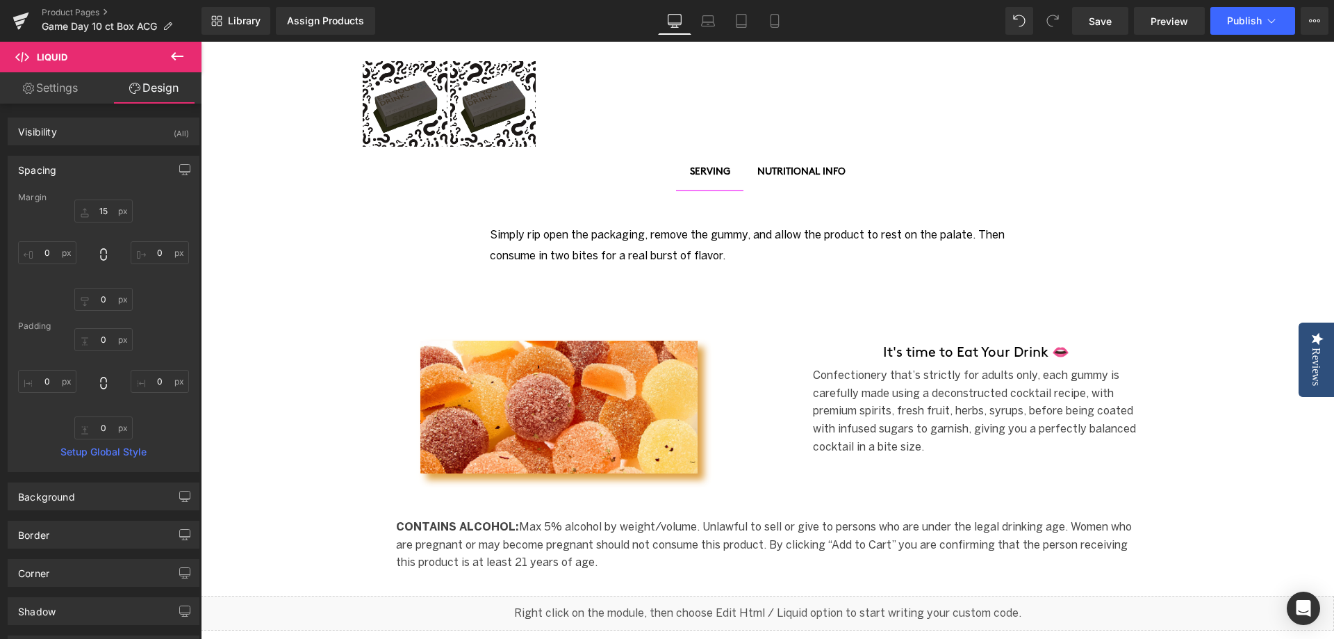
click at [124, 166] on div "Spacing" at bounding box center [103, 169] width 190 height 26
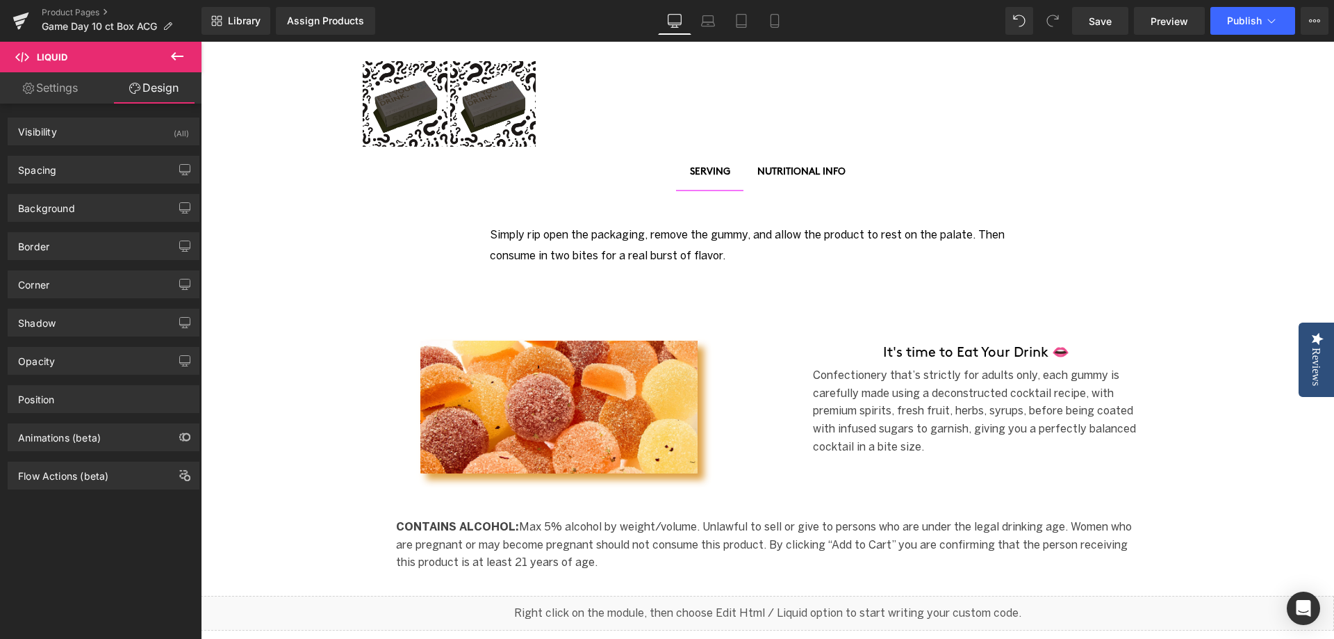
click at [74, 78] on link "Settings" at bounding box center [50, 87] width 101 height 31
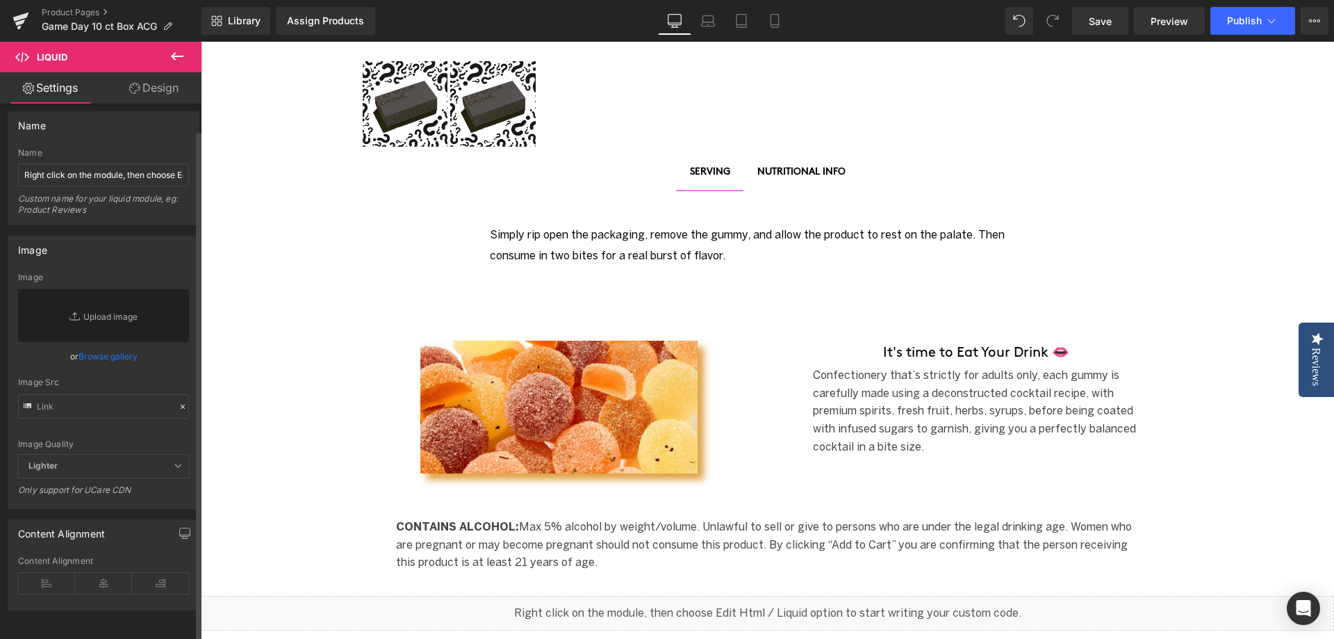
scroll to position [17, 0]
click at [183, 54] on icon at bounding box center [177, 56] width 17 height 17
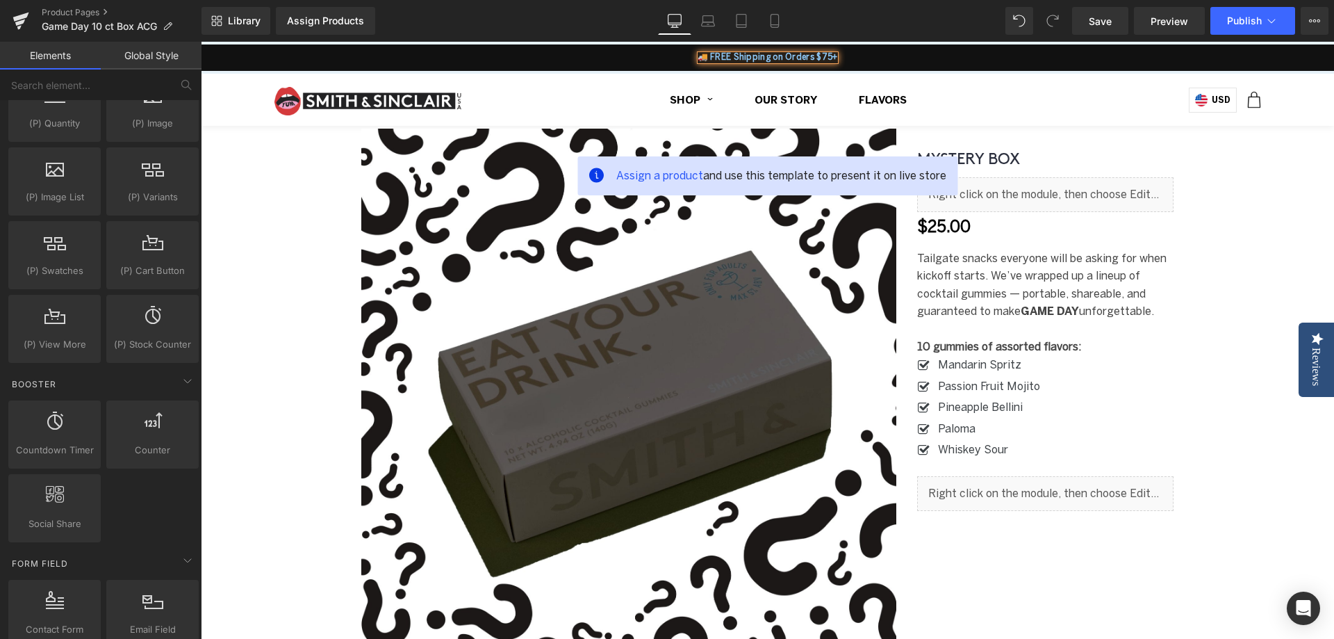
scroll to position [69, 0]
click at [17, 17] on icon at bounding box center [21, 17] width 16 height 9
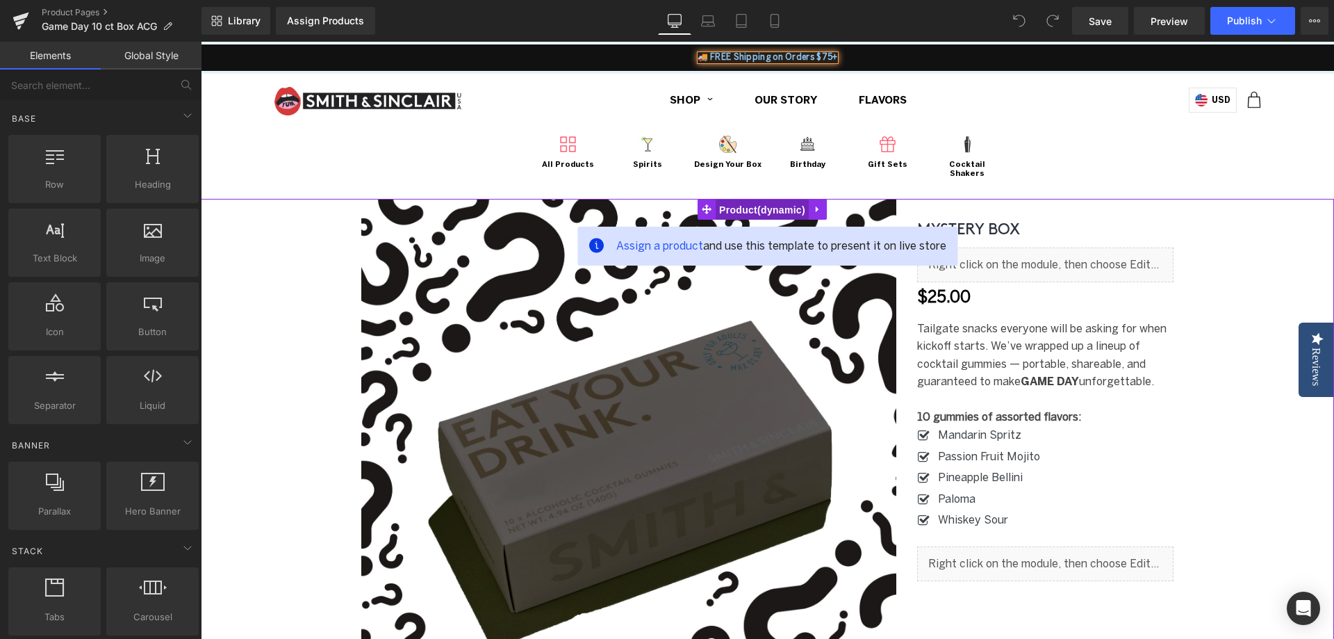
click at [759, 199] on span "Product" at bounding box center [762, 209] width 93 height 21
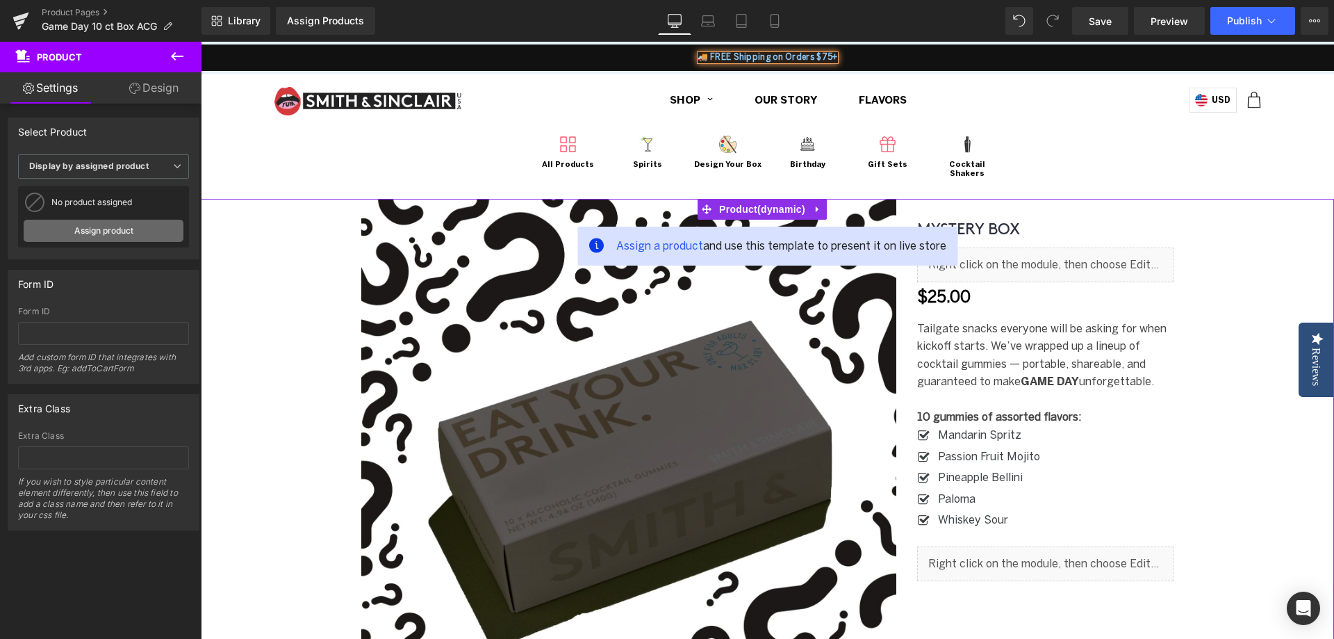
click at [107, 236] on link "Assign product" at bounding box center [104, 231] width 160 height 22
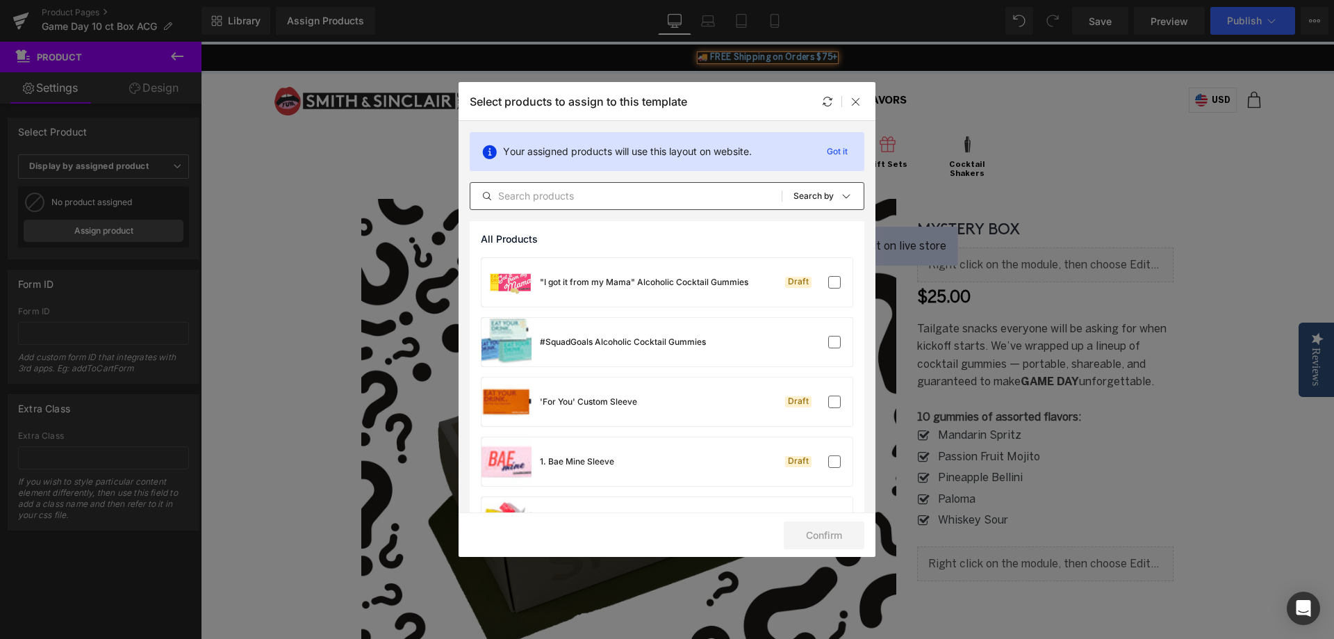
click at [598, 195] on input "text" at bounding box center [625, 196] width 311 height 17
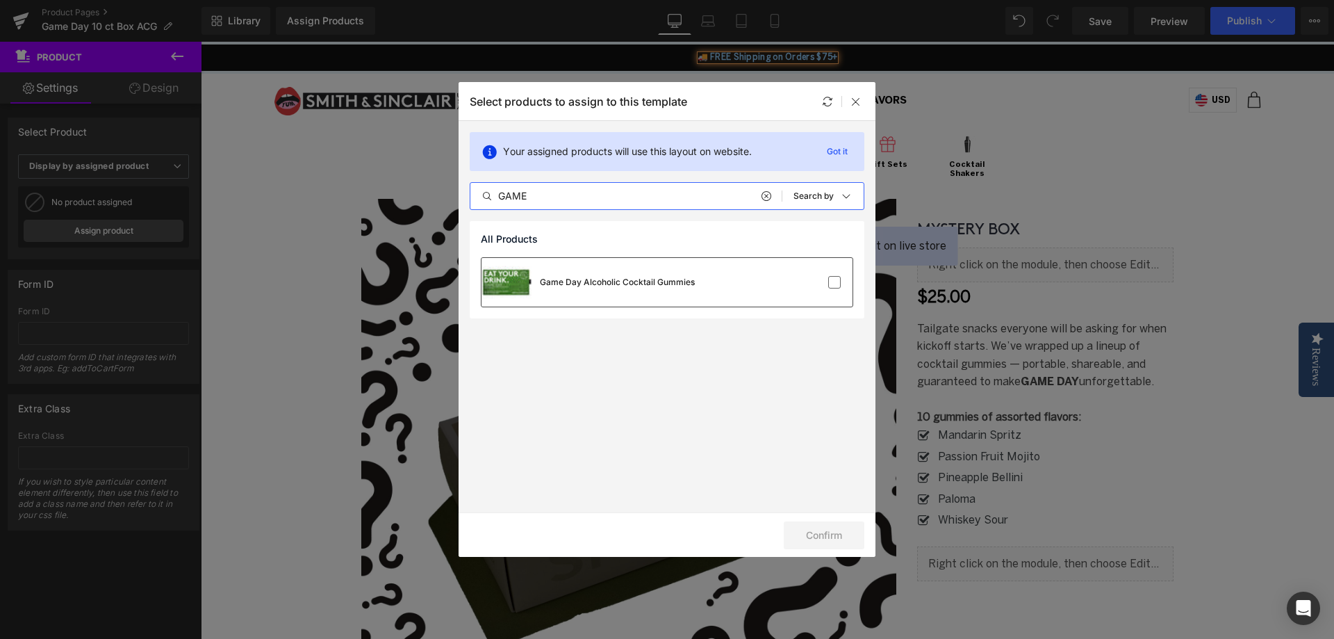
type input "GAME"
click at [757, 282] on div "Game Day Alcoholic Cocktail Gummies" at bounding box center [667, 282] width 371 height 49
click at [837, 539] on button "Confirm" at bounding box center [824, 535] width 81 height 28
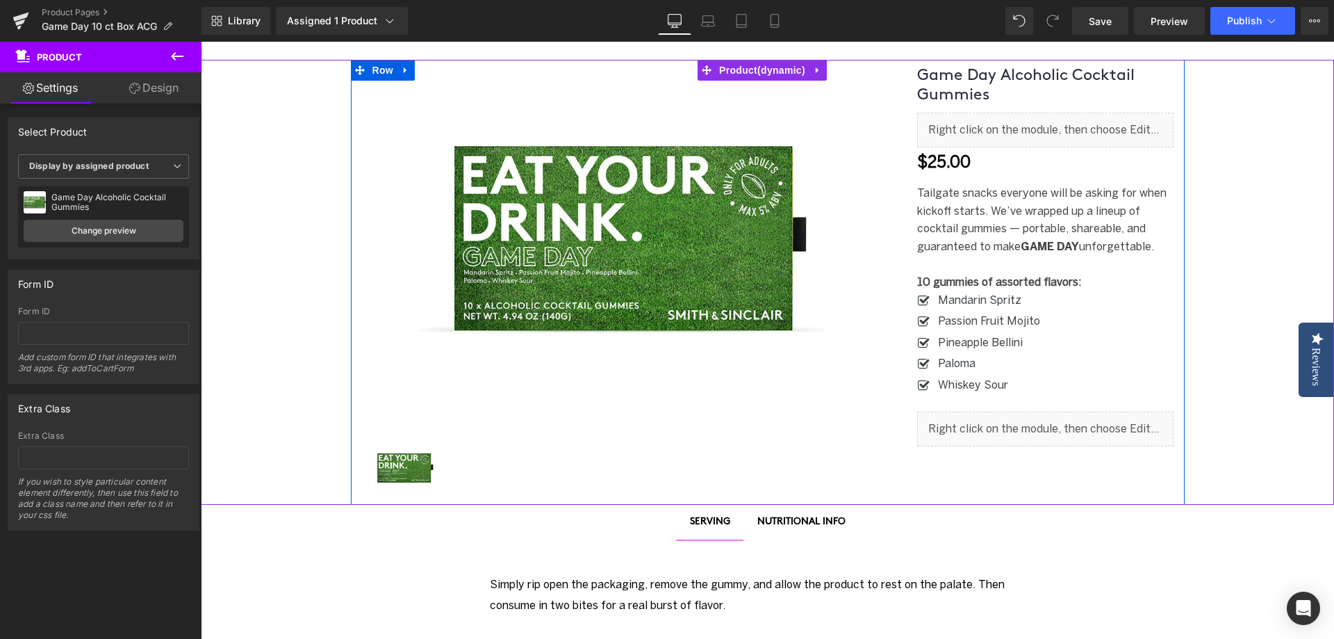
scroll to position [208, 0]
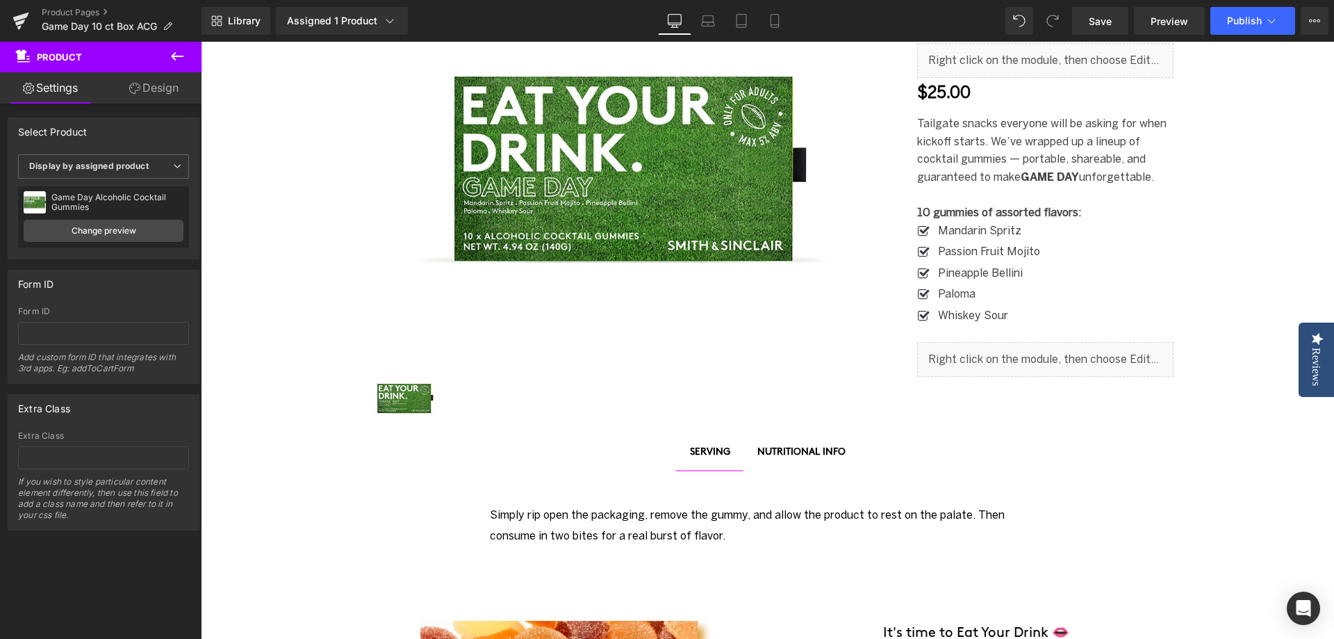
click at [1042, 346] on div "Liquid" at bounding box center [1045, 359] width 257 height 35
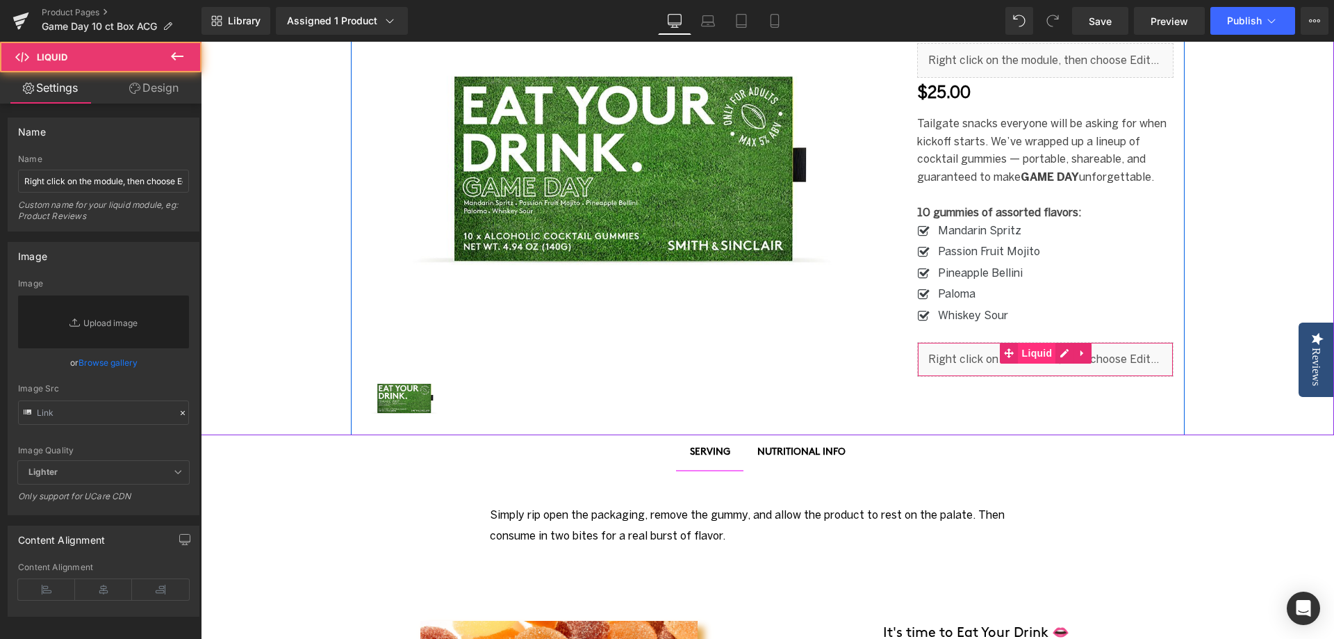
click at [1029, 346] on span "Liquid" at bounding box center [1038, 353] width 38 height 21
click at [1062, 343] on ul "Liquid" at bounding box center [1047, 353] width 92 height 21
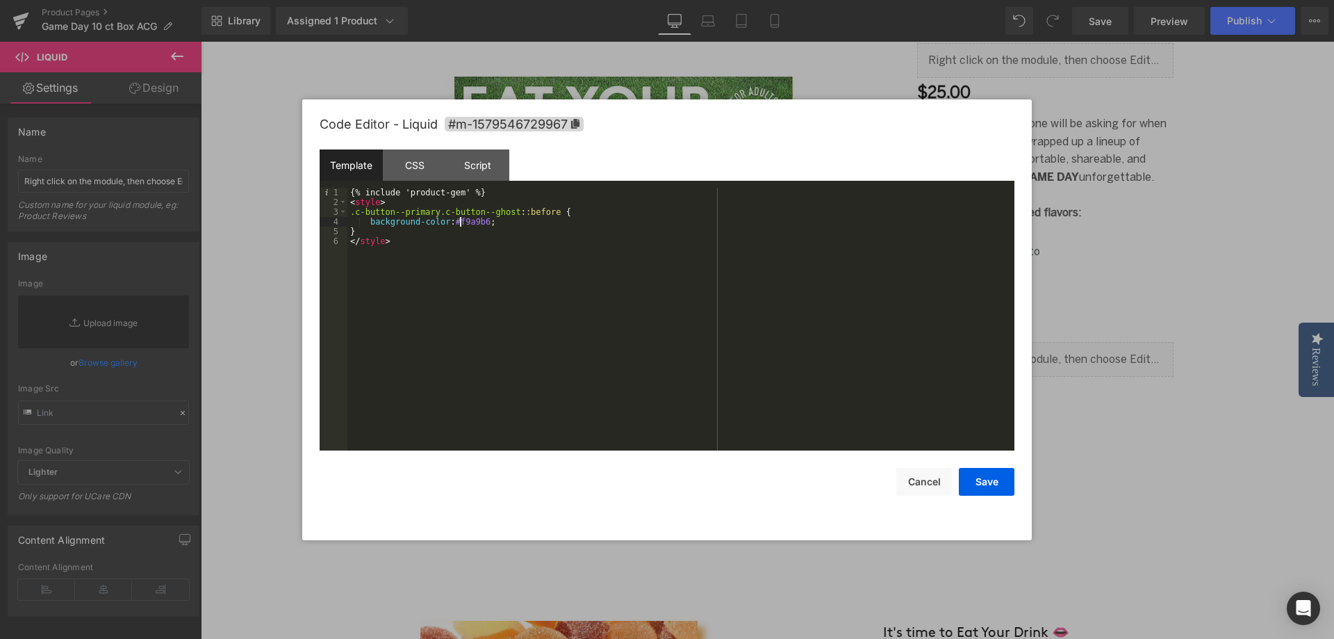
click at [459, 223] on div "{% include 'product-gem' %} < style > .c-button--primary.c-button--ghost : :bef…" at bounding box center [680, 329] width 667 height 282
click at [467, 224] on div "{% include 'product-gem' %} < style > .c-button--primary.c-button--ghost : :bef…" at bounding box center [680, 319] width 667 height 263
click at [467, 224] on div "{% include 'product-gem' %} < style > .c-button--primary.c-button--ghost : :bef…" at bounding box center [680, 329] width 667 height 282
click at [427, 165] on div "CSS" at bounding box center [414, 164] width 63 height 31
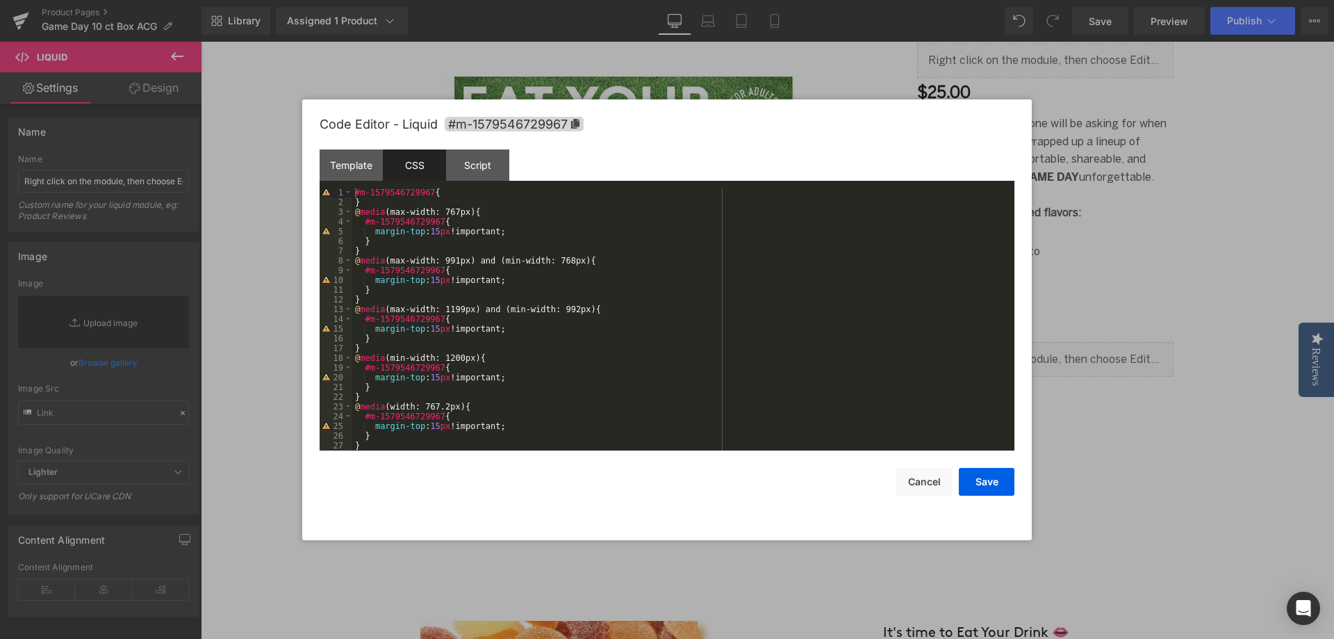
scroll to position [0, 0]
click at [468, 169] on div "Script" at bounding box center [477, 164] width 63 height 31
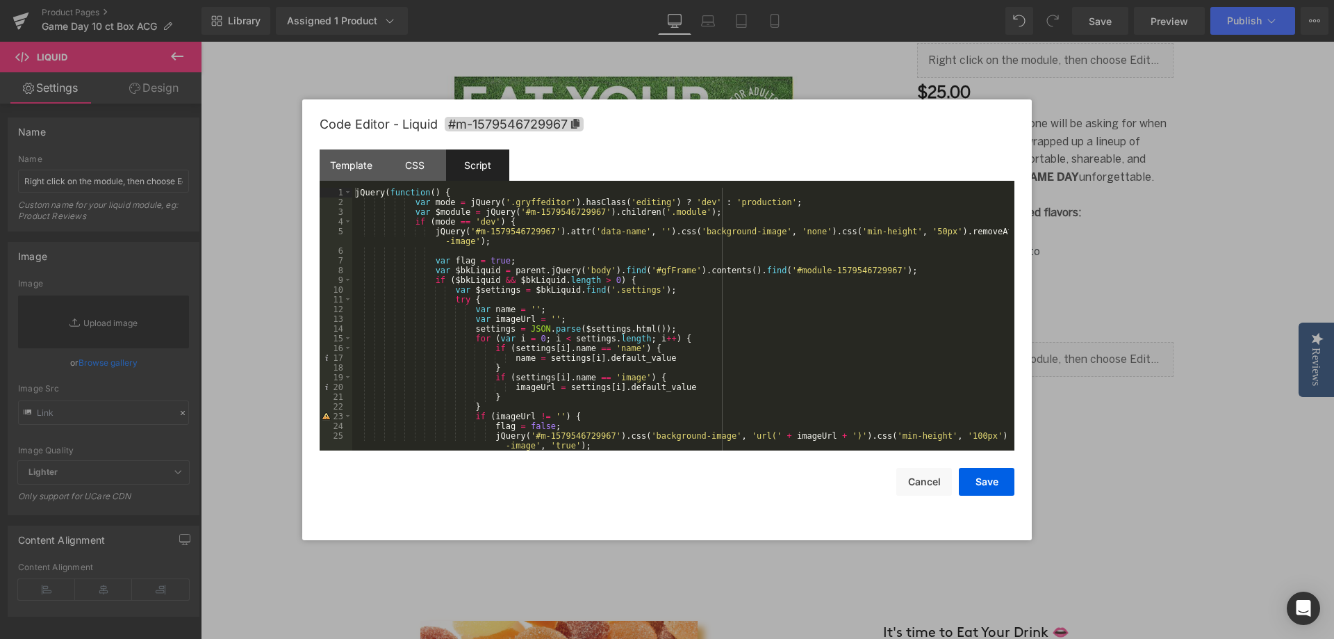
scroll to position [146, 0]
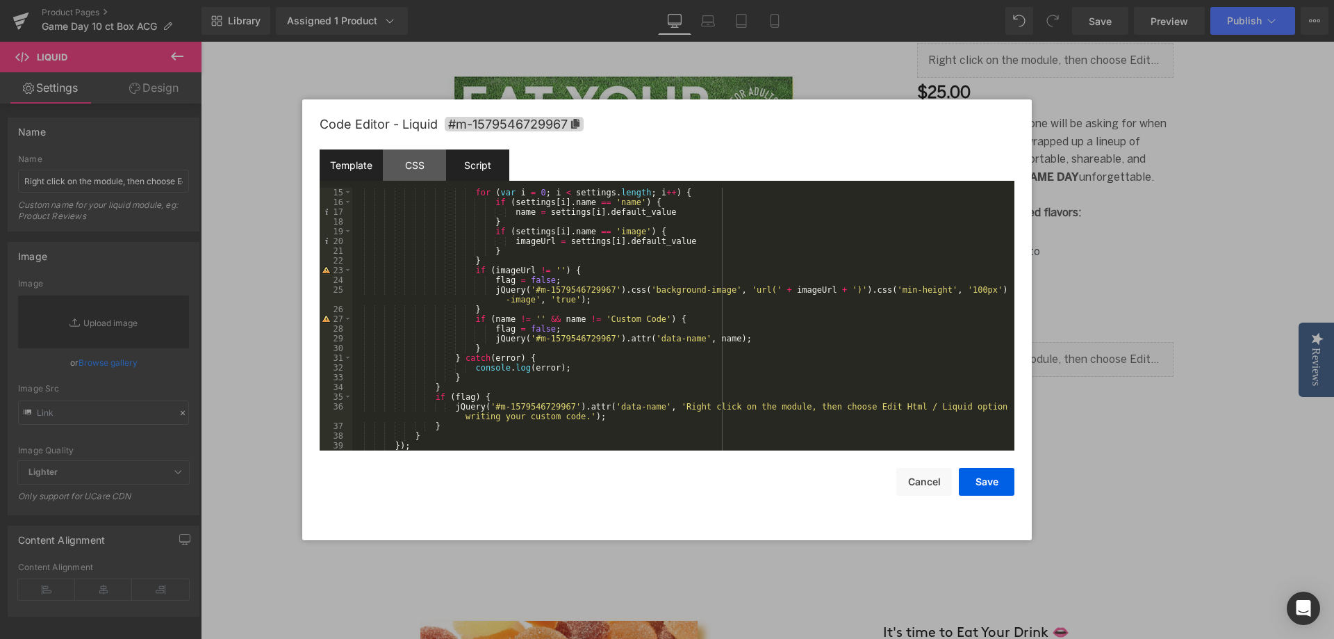
click at [363, 168] on div "Template" at bounding box center [351, 164] width 63 height 31
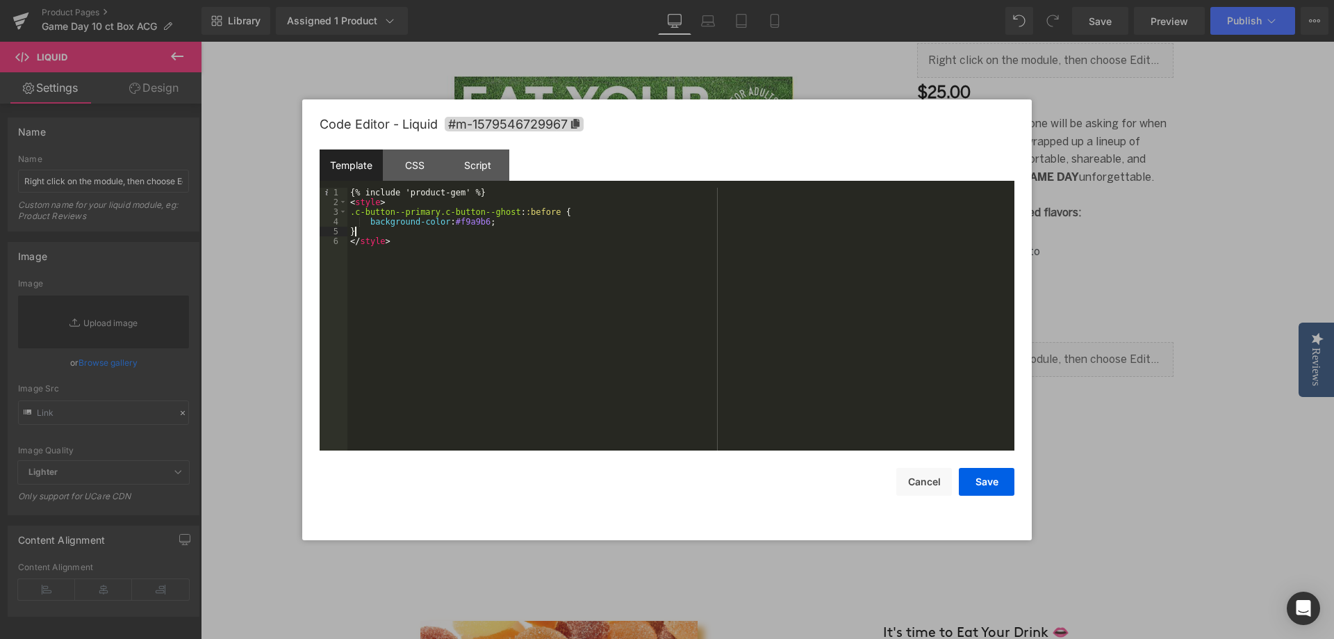
click at [445, 229] on div "{% include 'product-gem' %} < style > .c-button--primary.c-button--ghost : :bef…" at bounding box center [680, 329] width 667 height 282
click at [464, 222] on div "{% include 'product-gem' %} < style > .c-button--primary.c-button--ghost : :bef…" at bounding box center [680, 329] width 667 height 282
click at [473, 227] on div "{% include 'product-gem' %} < style > .c-button--primary.c-button--ghost : :bef…" at bounding box center [680, 329] width 667 height 282
click at [468, 222] on div "{% include 'product-gem' %} < style > .c-button--primary.c-button--ghost : :bef…" at bounding box center [680, 329] width 667 height 282
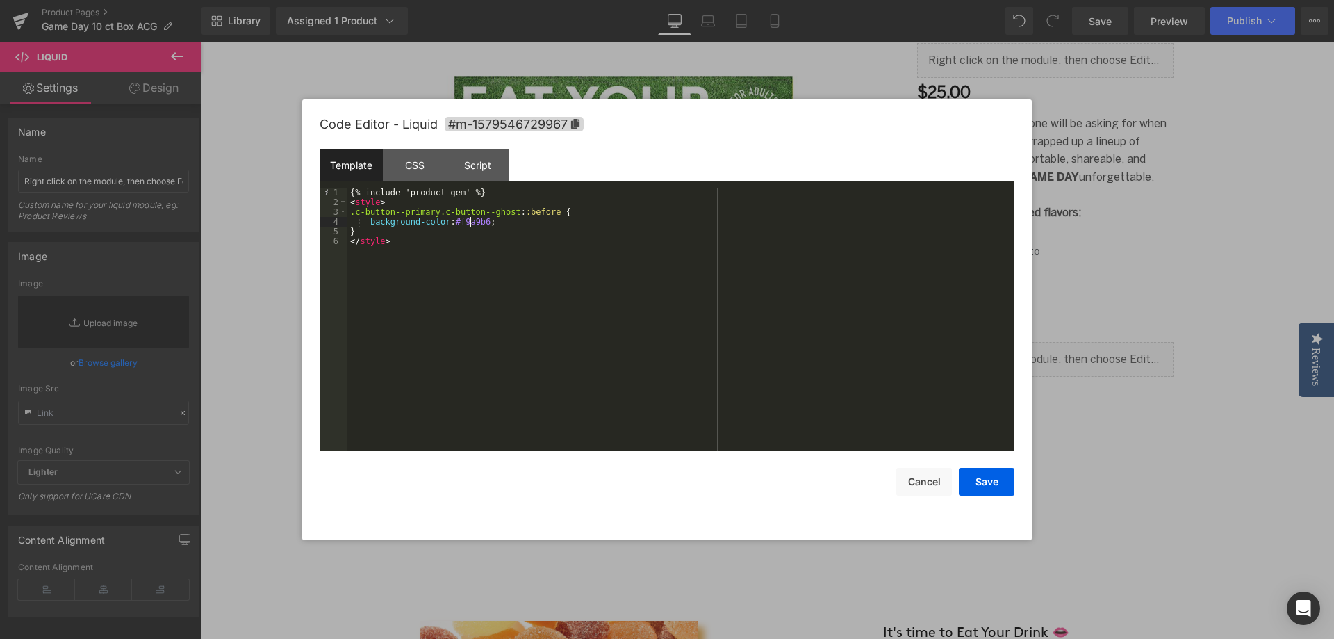
click at [468, 222] on div "{% include 'product-gem' %} < style > .c-button--primary.c-button--ghost : :bef…" at bounding box center [680, 329] width 667 height 282
click at [987, 476] on button "Save" at bounding box center [987, 482] width 56 height 28
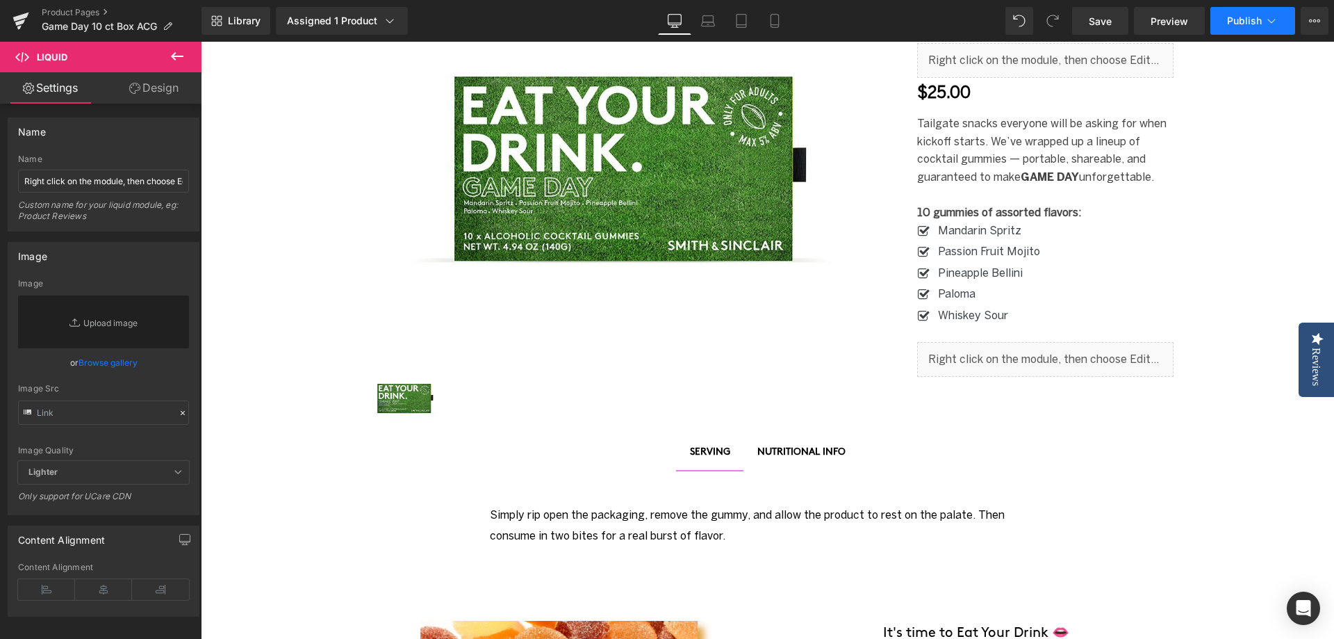
click at [1229, 20] on span "Publish" at bounding box center [1244, 20] width 35 height 11
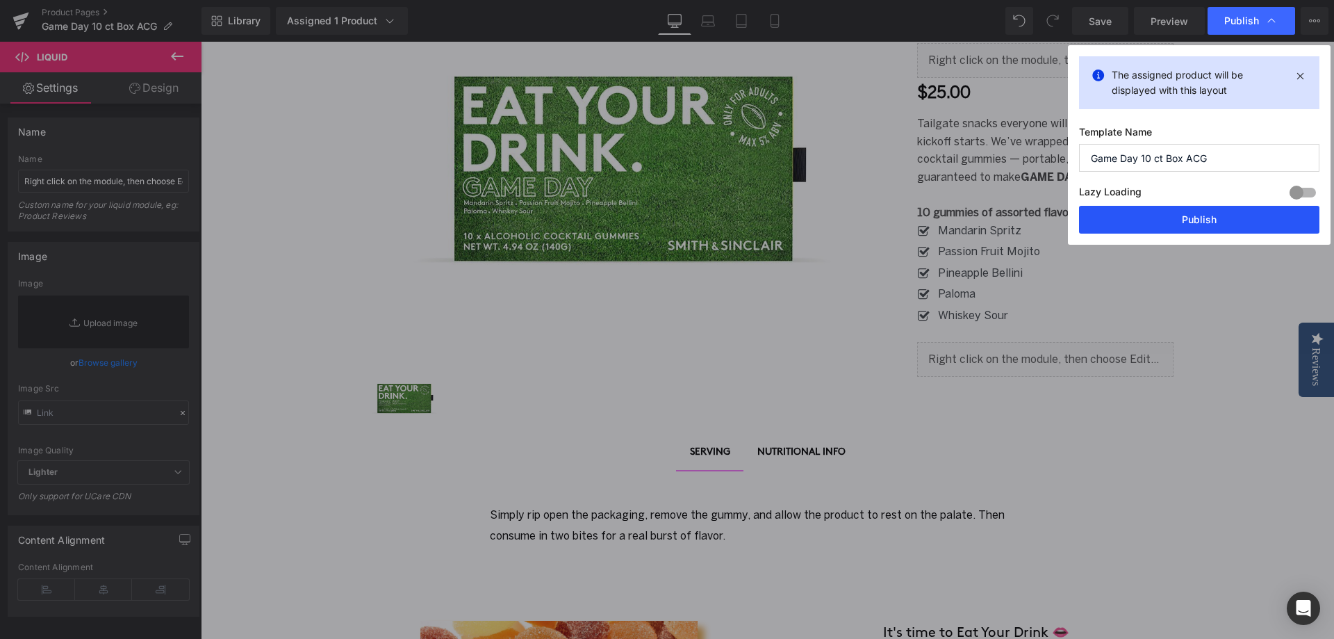
click at [1216, 224] on button "Publish" at bounding box center [1199, 220] width 240 height 28
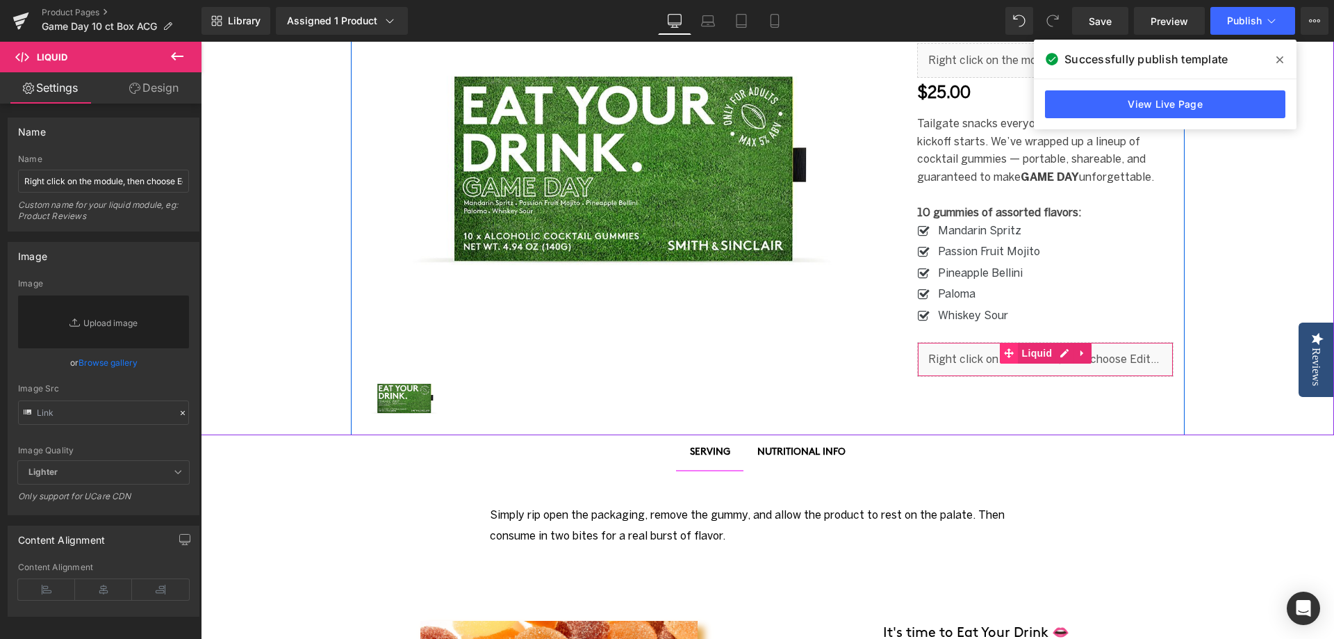
click at [1006, 347] on icon at bounding box center [1010, 352] width 10 height 10
click at [1028, 343] on span "Liquid" at bounding box center [1038, 353] width 38 height 21
click at [1060, 349] on icon at bounding box center [1061, 353] width 8 height 8
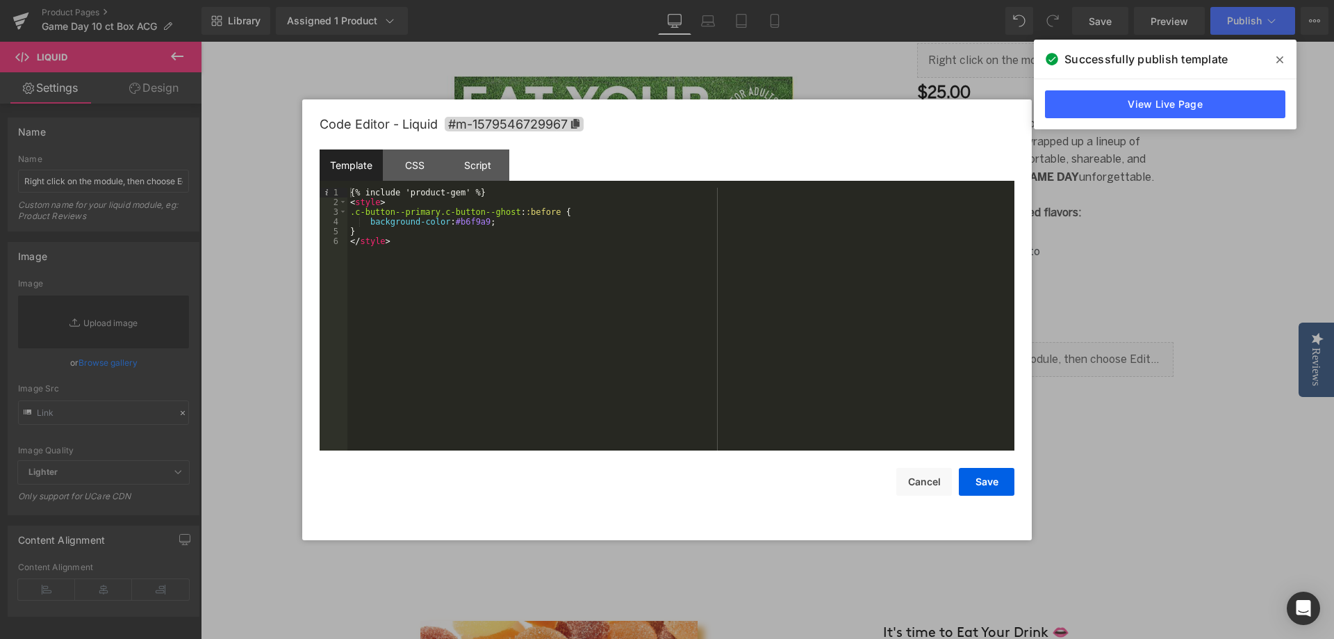
click at [459, 226] on div "{% include 'product-gem' %} < style > .c-button--primary.c-button--ghost : :bef…" at bounding box center [680, 329] width 667 height 282
click at [456, 222] on div "{% include 'product-gem' %} < style > .c-button--primary.c-button--ghost : :bef…" at bounding box center [680, 329] width 667 height 282
click at [994, 491] on button "Save" at bounding box center [987, 482] width 56 height 28
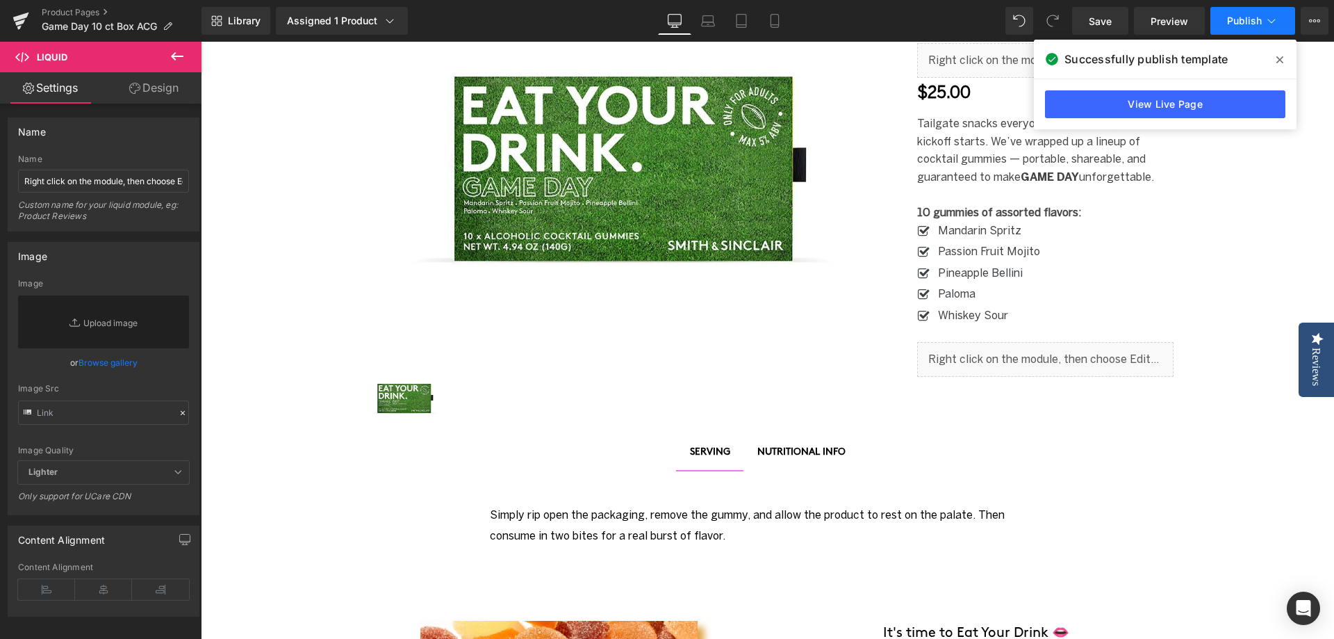
click at [1238, 19] on span "Publish" at bounding box center [1244, 20] width 35 height 11
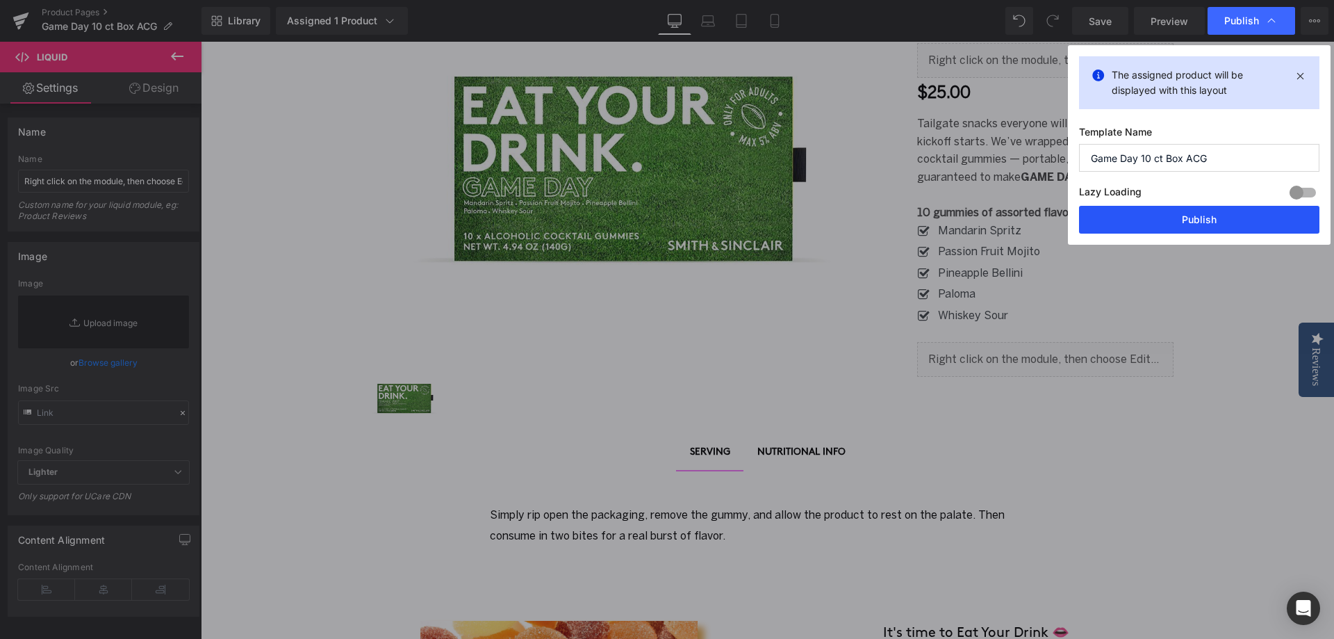
click at [1190, 214] on button "Publish" at bounding box center [1199, 220] width 240 height 28
